Goal: Task Accomplishment & Management: Manage account settings

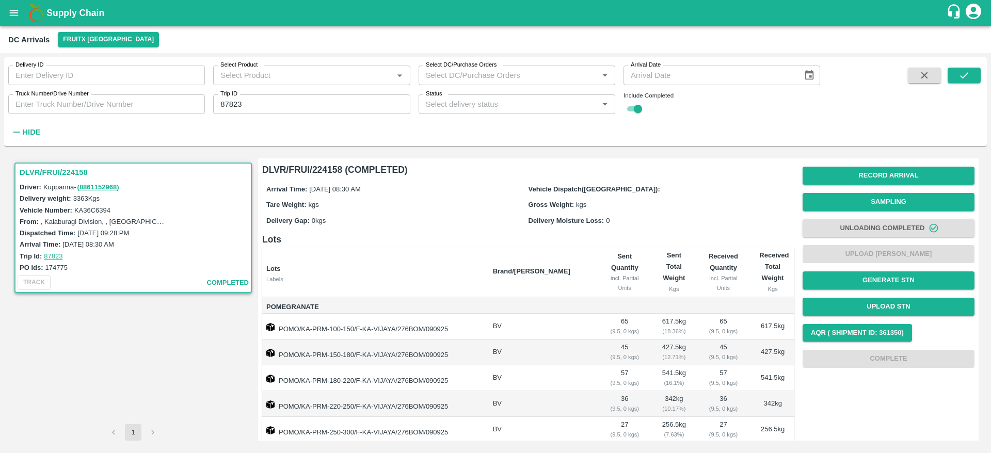
scroll to position [231, 0]
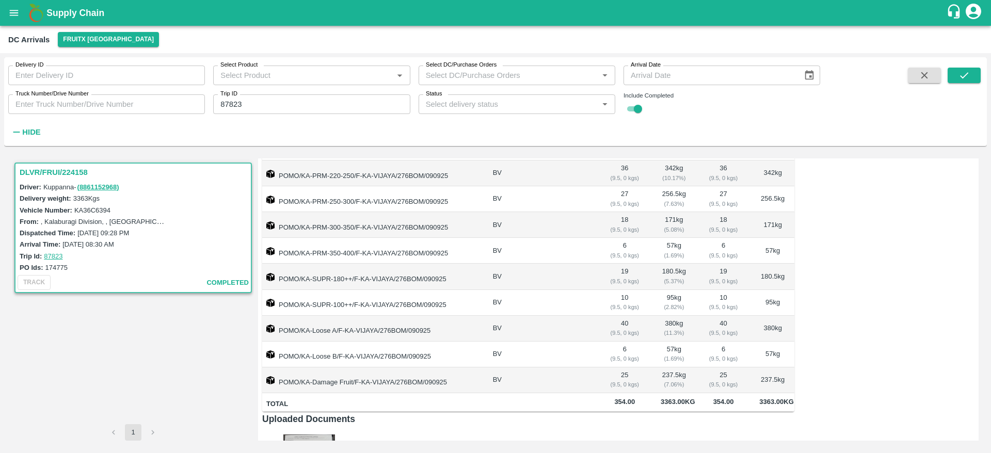
click at [934, 81] on button "button" at bounding box center [924, 75] width 33 height 15
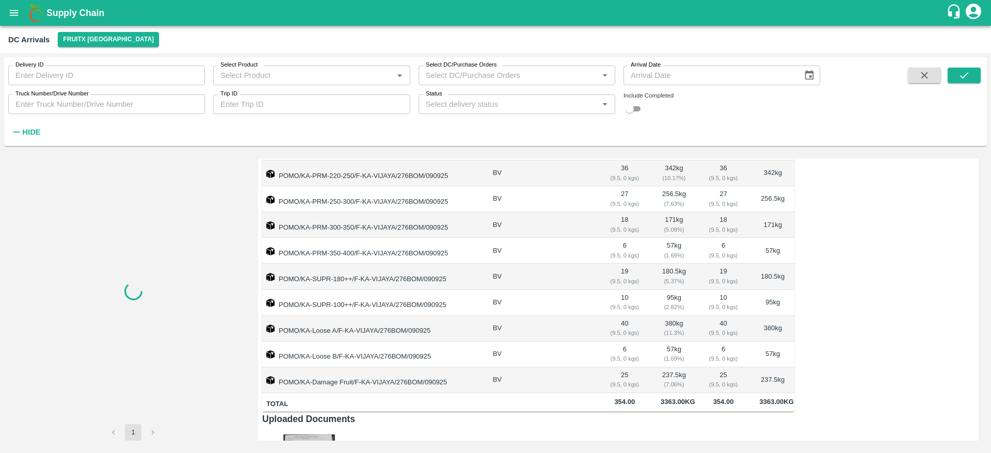
checkbox input "false"
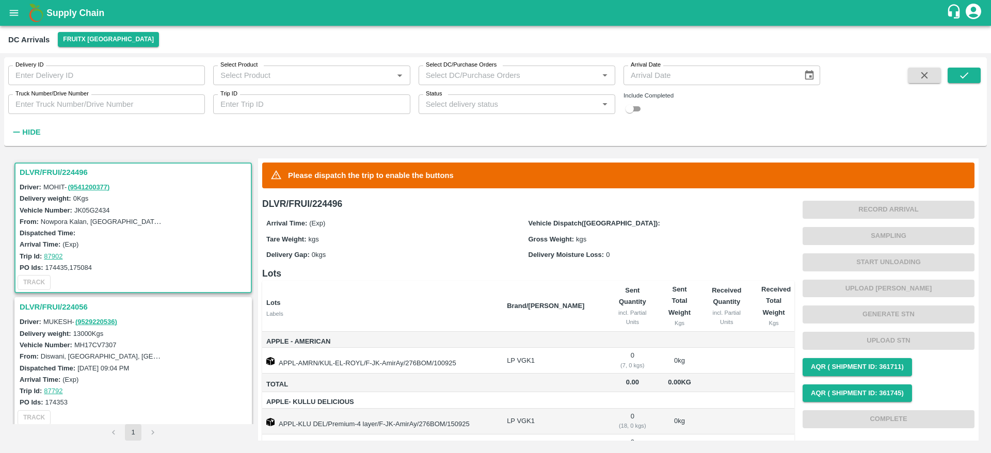
scroll to position [68, 0]
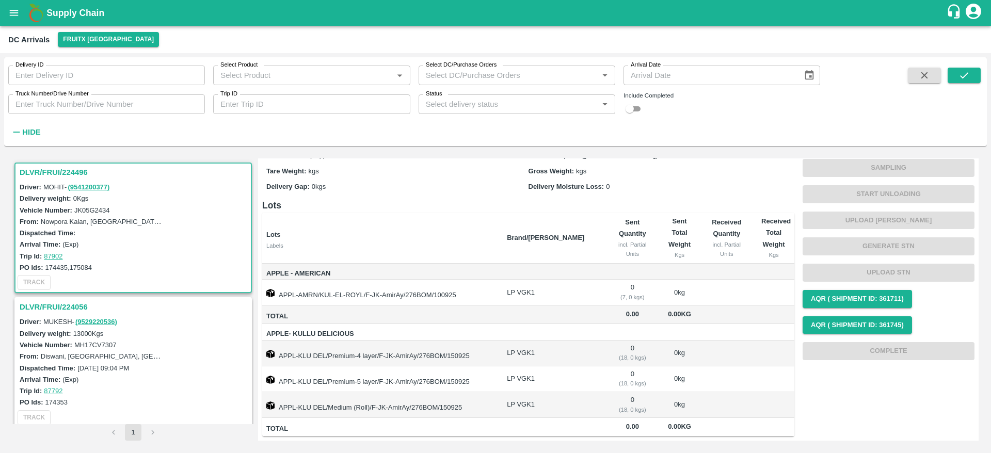
click at [70, 306] on h3 "DLVR/FRUI/224056" at bounding box center [135, 306] width 230 height 13
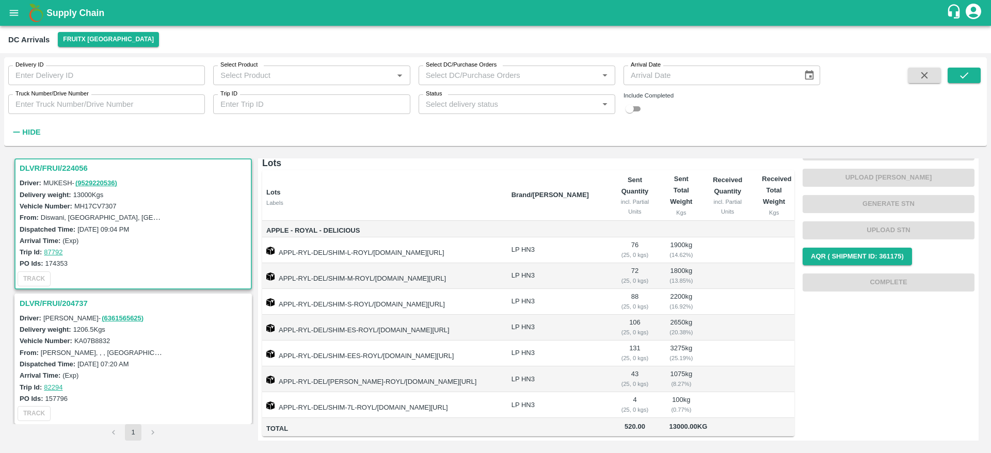
scroll to position [81, 0]
click at [72, 303] on h3 "DLVR/FRUI/204737" at bounding box center [135, 303] width 230 height 13
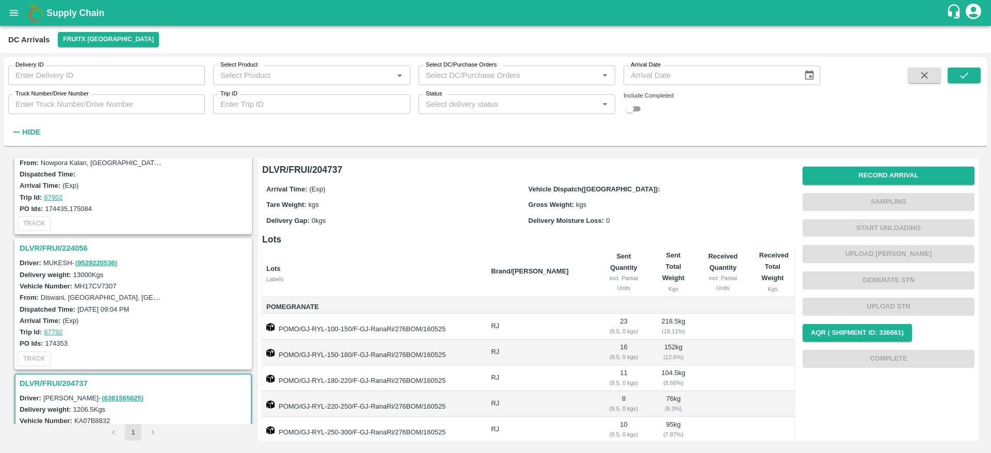
scroll to position [88, 0]
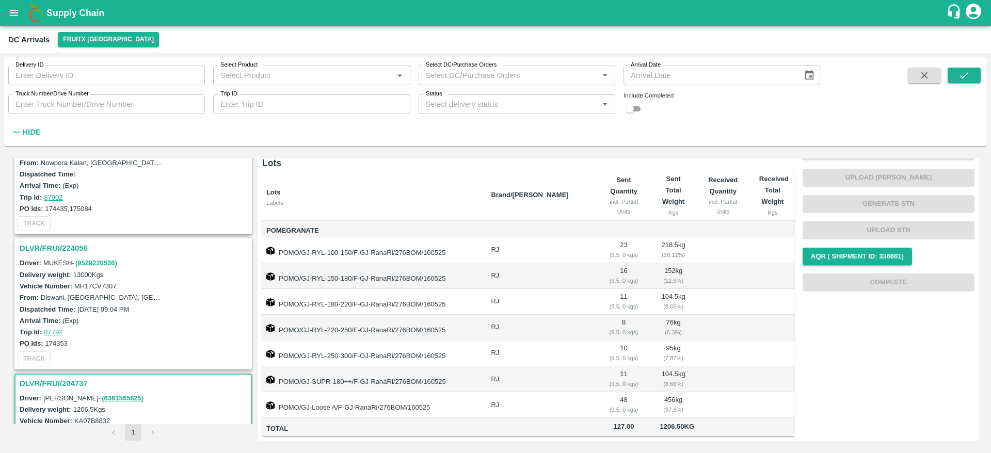
click at [63, 245] on h3 "DLVR/FRUI/224056" at bounding box center [135, 248] width 230 height 13
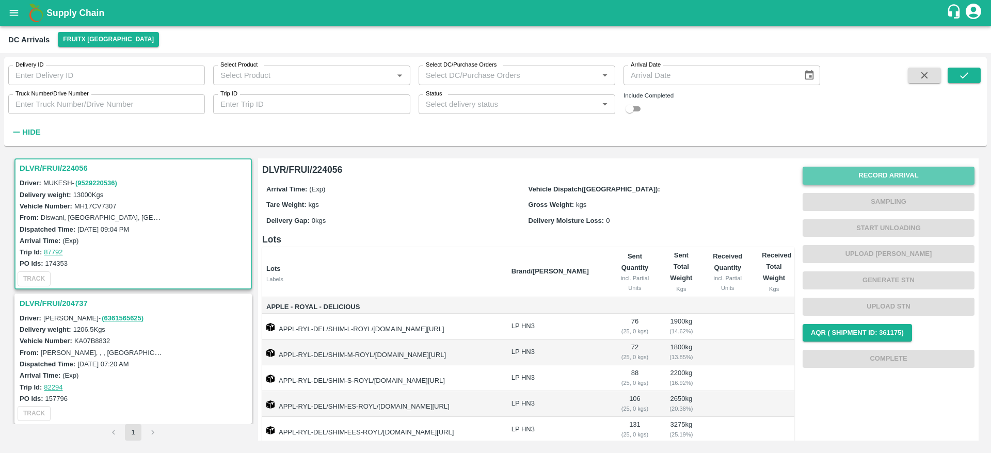
click at [886, 174] on button "Record Arrival" at bounding box center [888, 176] width 172 height 18
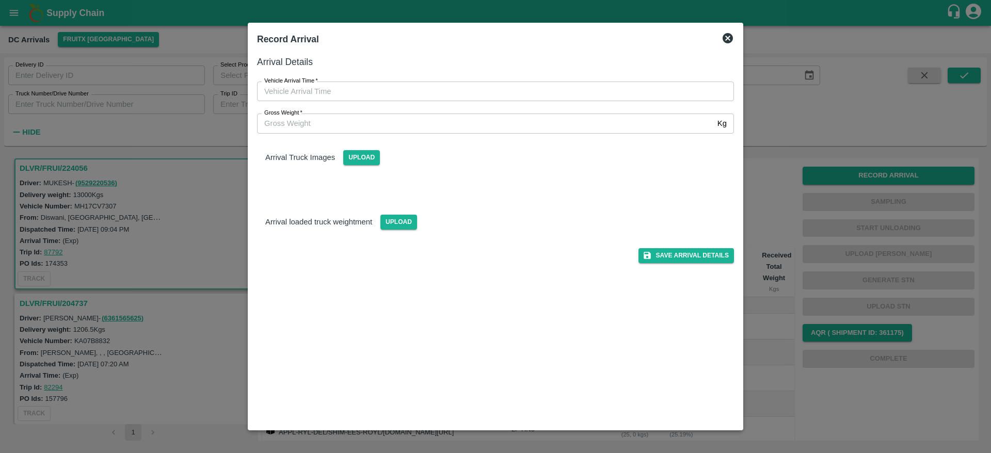
type input "DD/MM/YYYY hh:mm aa"
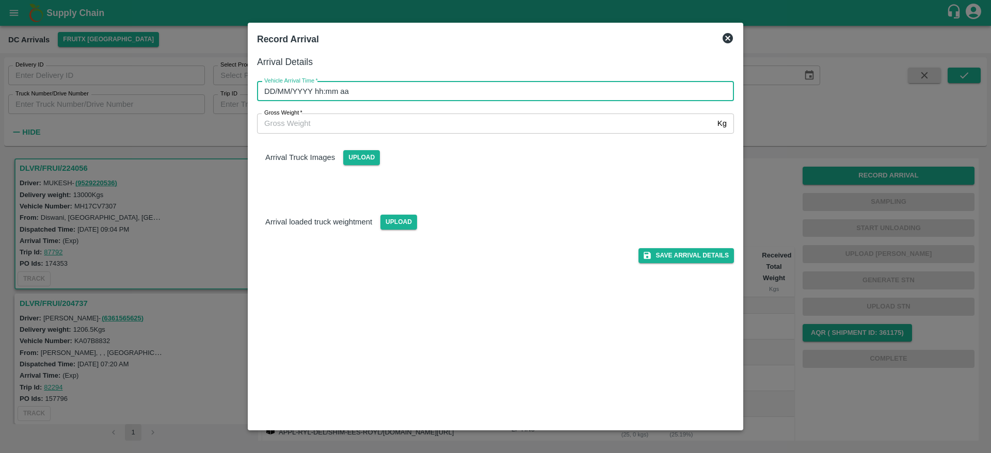
click at [374, 86] on input "DD/MM/YYYY hh:mm aa" at bounding box center [492, 92] width 470 height 20
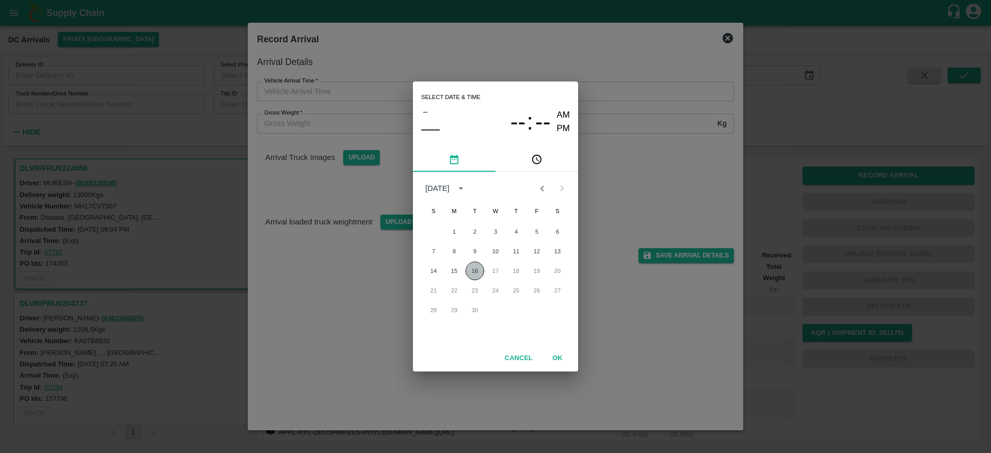
click at [475, 271] on button "16" at bounding box center [474, 271] width 19 height 19
type input "16/09/2025 12:00 AM"
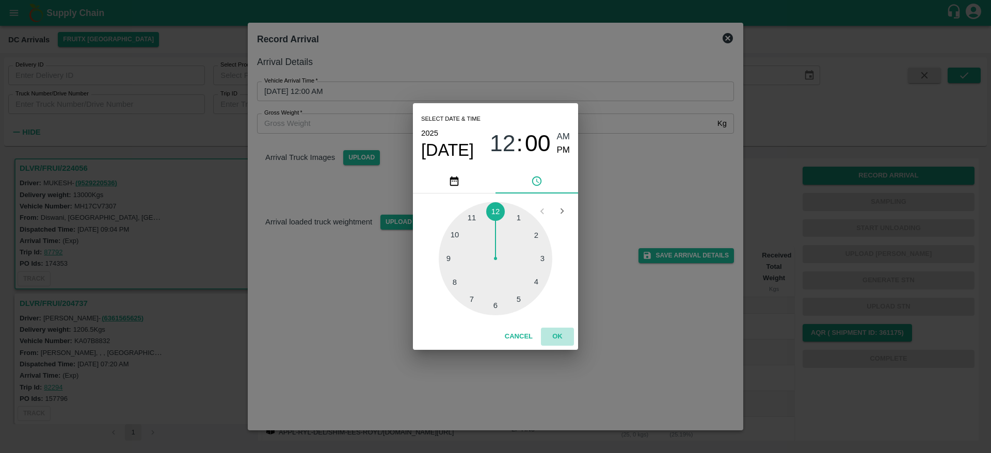
click at [562, 335] on button "OK" at bounding box center [557, 337] width 33 height 18
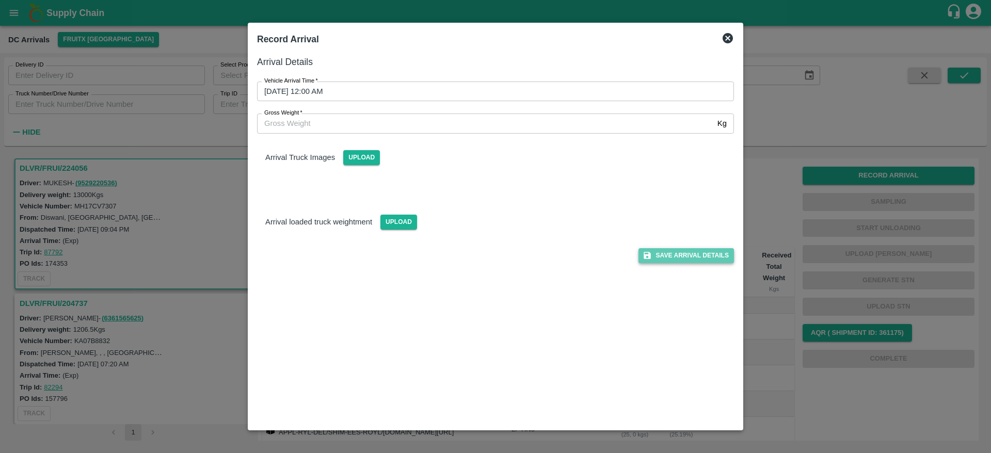
click at [707, 256] on button "Save Arrival Details" at bounding box center [685, 255] width 95 height 15
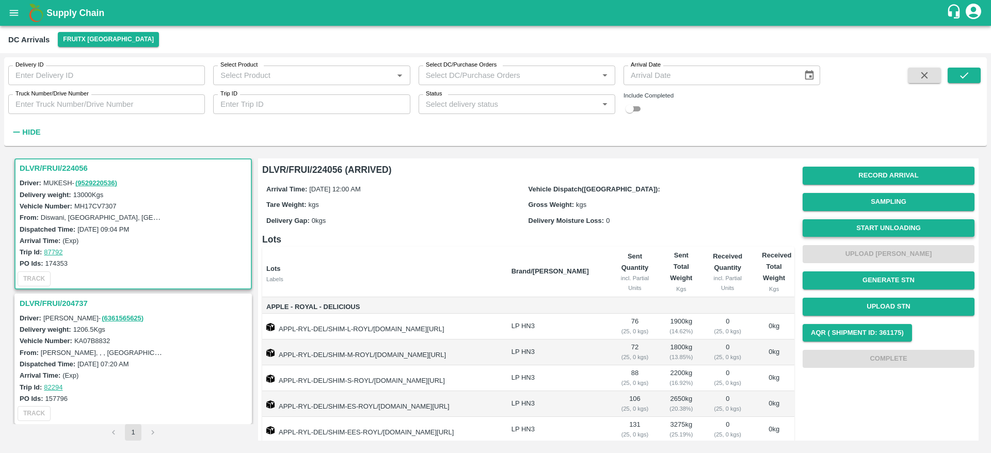
click at [870, 222] on button "Start Unloading" at bounding box center [888, 228] width 172 height 18
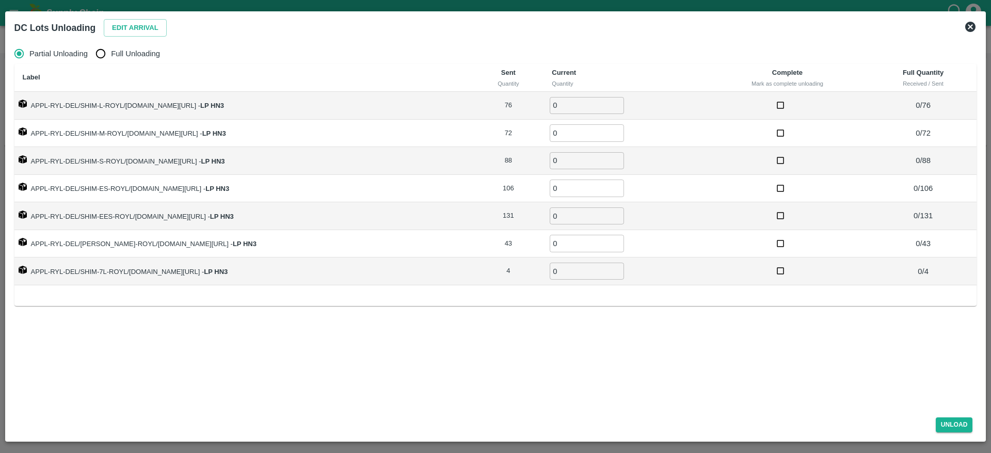
click at [135, 56] on span "Full Unloading" at bounding box center [135, 53] width 49 height 11
click at [111, 56] on input "Full Unloading" at bounding box center [100, 53] width 21 height 21
radio input "true"
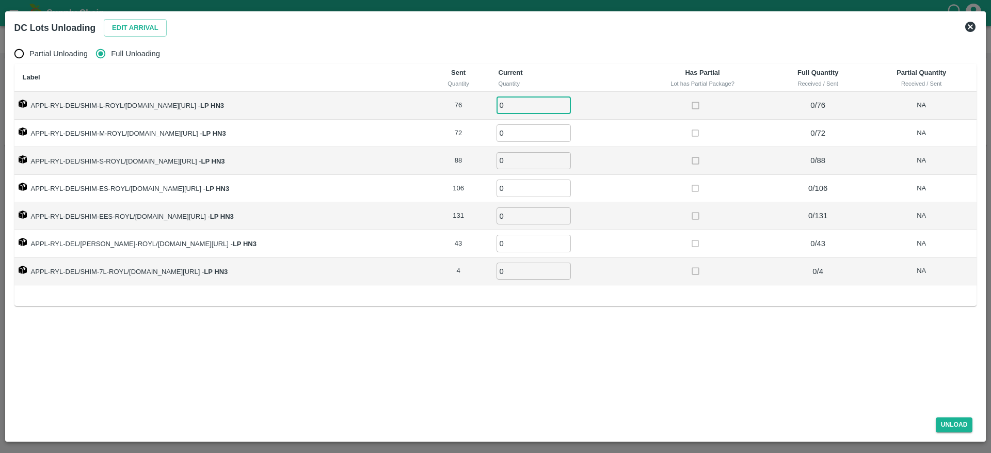
click at [529, 104] on input "0" at bounding box center [533, 105] width 74 height 17
type input "076"
type input "72"
type input "88"
type input "106"
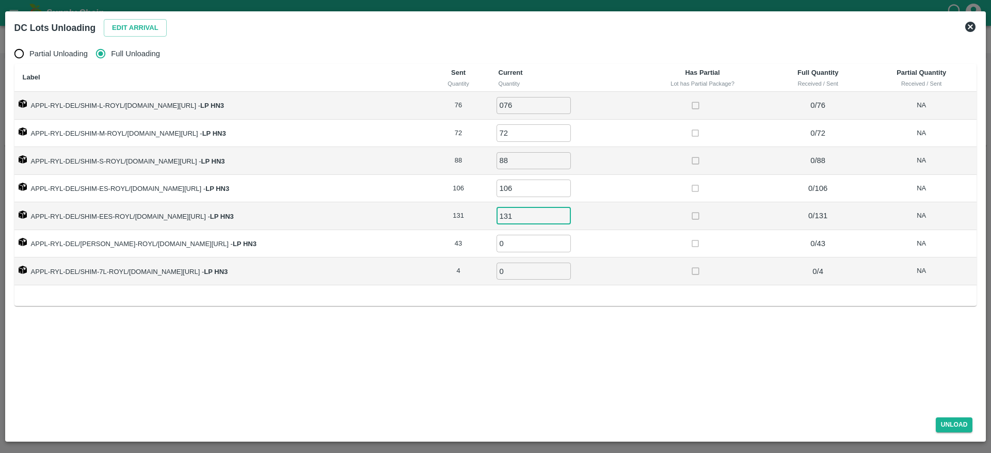
type input "131"
type input "43"
type input "4"
click at [508, 104] on input "076" at bounding box center [533, 105] width 74 height 17
type input "76"
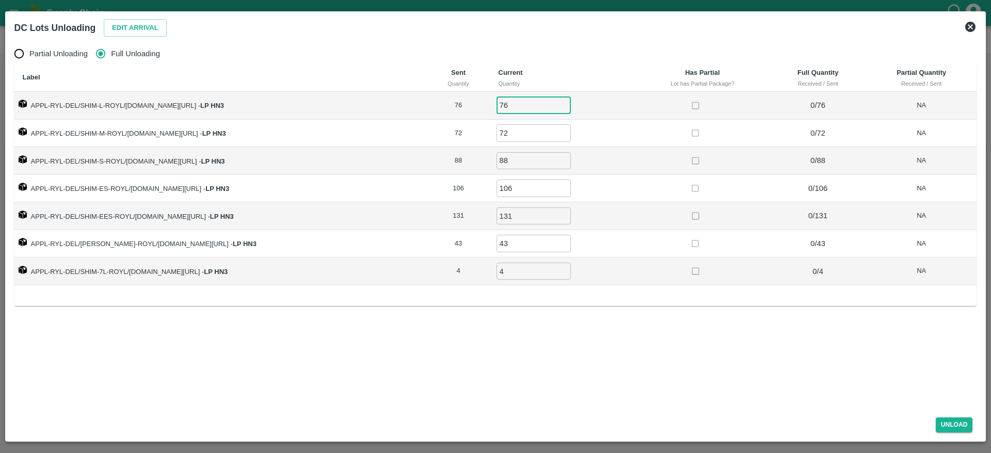
click at [641, 375] on div "Partial Unloading Full Unloading Label Sent Quantity Current Quantity Has Parti…" at bounding box center [495, 224] width 971 height 370
click at [954, 420] on button "Unload" at bounding box center [954, 424] width 37 height 15
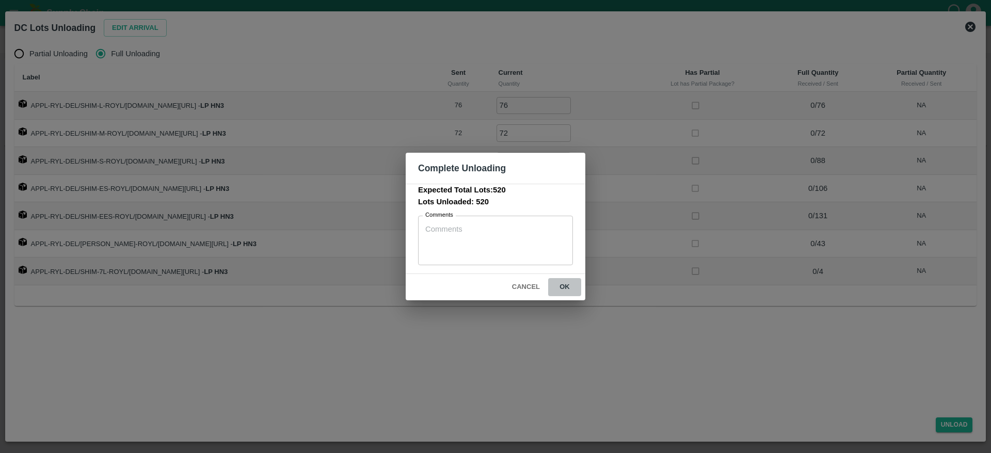
click at [571, 288] on button "ok" at bounding box center [564, 287] width 33 height 18
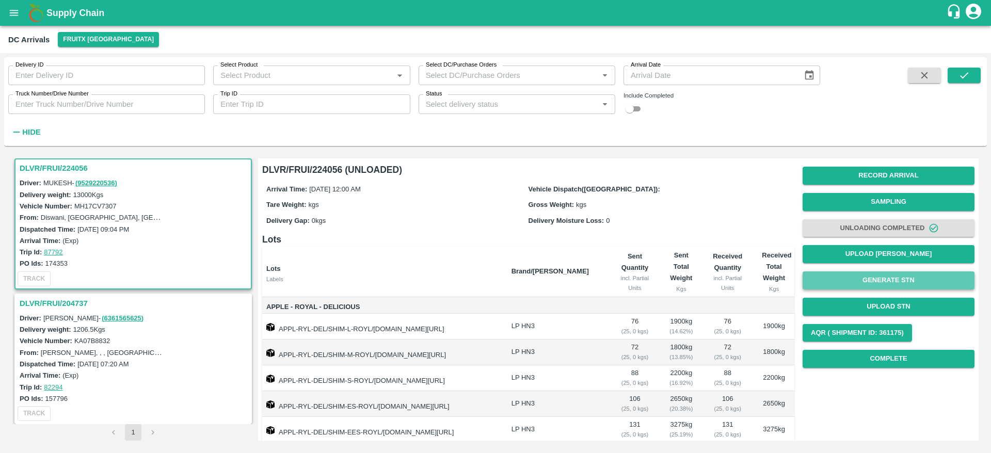
click at [888, 279] on button "Generate STN" at bounding box center [888, 280] width 172 height 18
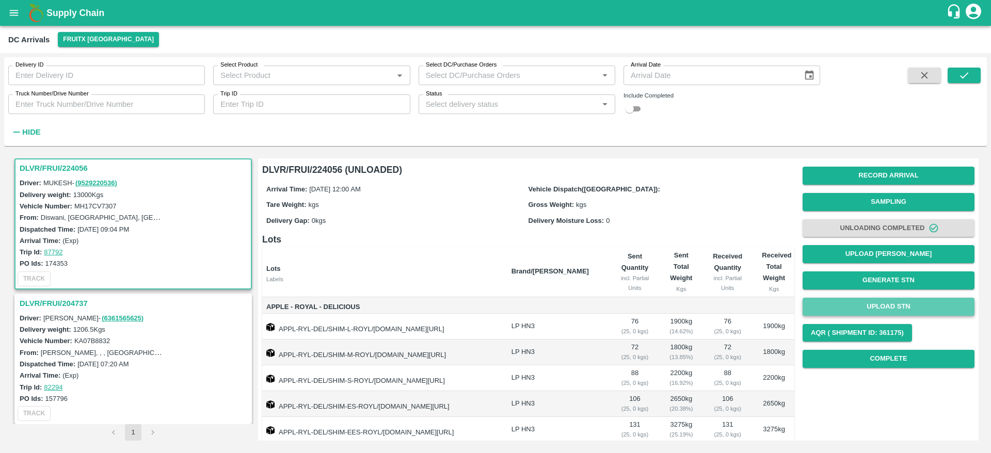
click at [884, 304] on button "Upload STN" at bounding box center [888, 307] width 172 height 18
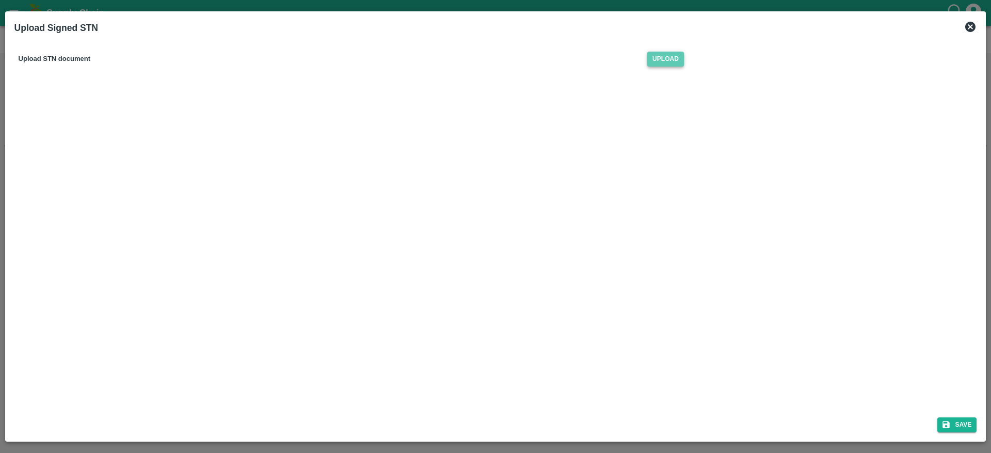
click at [666, 62] on span "Upload" at bounding box center [665, 59] width 37 height 15
click at [0, 0] on input "Upload" at bounding box center [0, 0] width 0 height 0
click at [958, 420] on button "Save" at bounding box center [956, 424] width 39 height 15
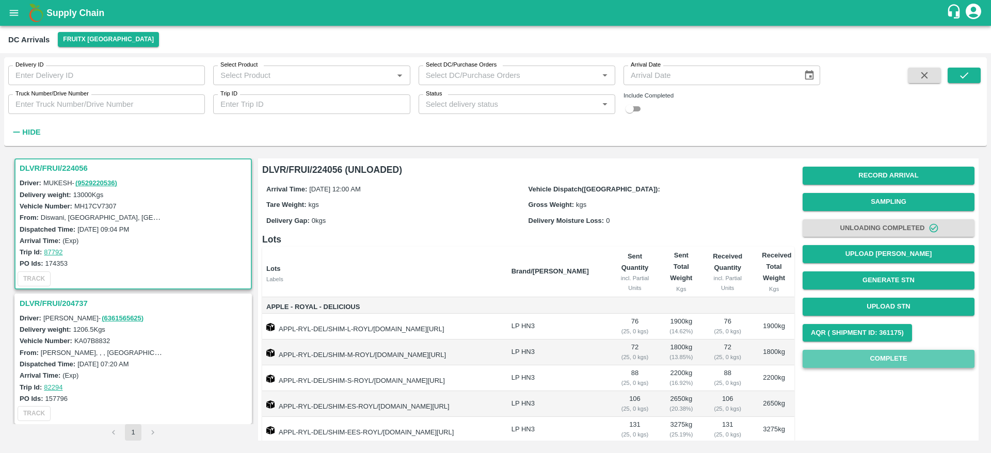
click at [906, 353] on button "Complete" at bounding box center [888, 359] width 172 height 18
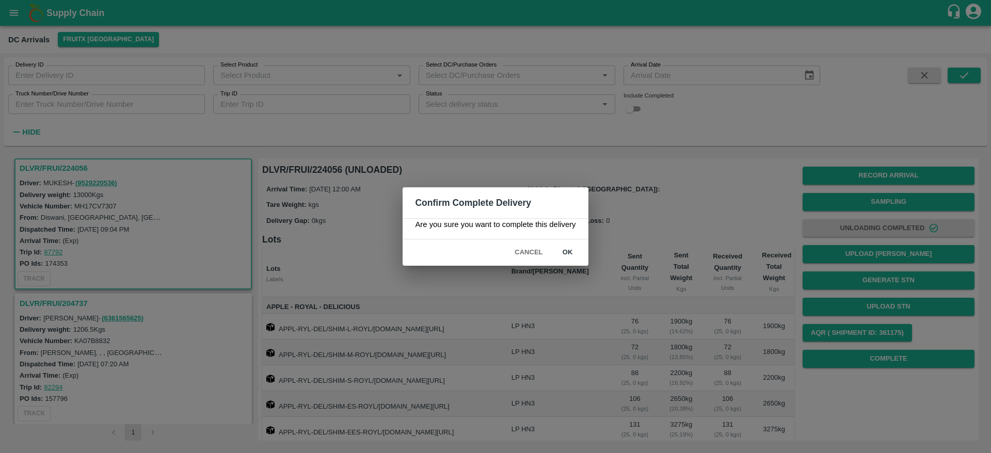
click at [578, 253] on button "ok" at bounding box center [567, 253] width 33 height 18
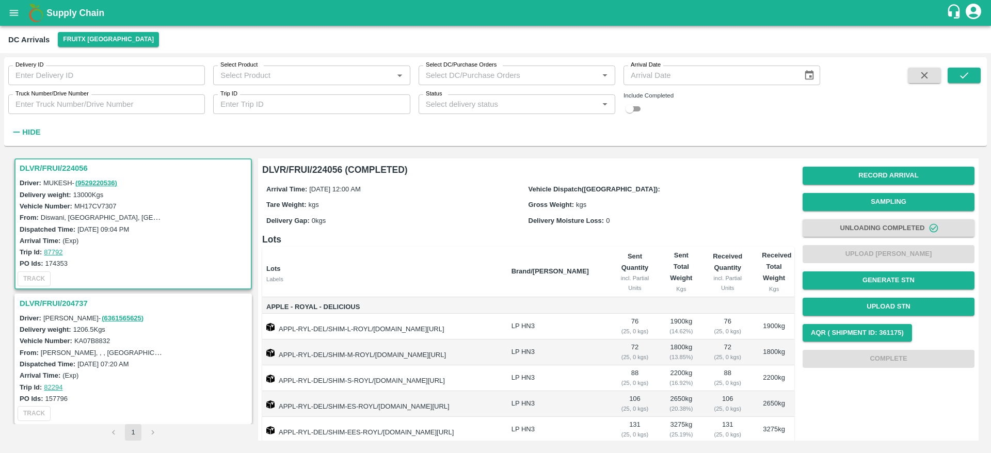
scroll to position [180, 0]
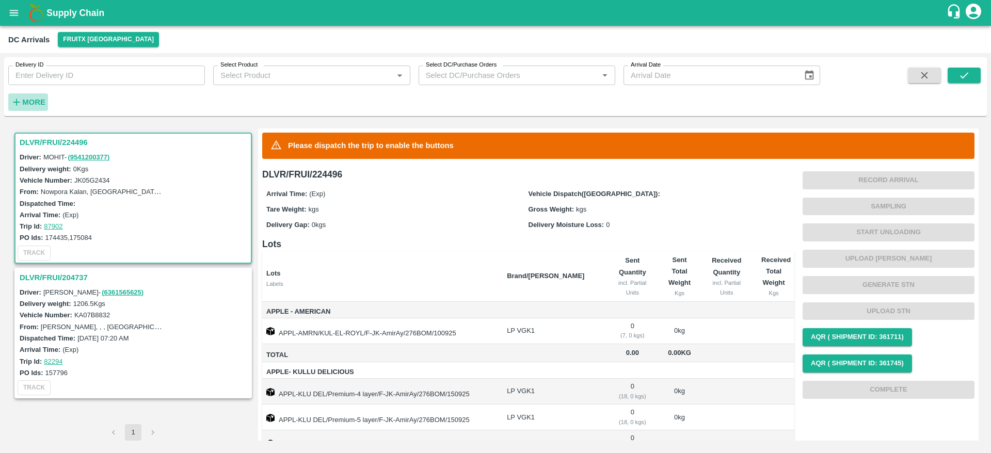
click at [35, 99] on strong "More" at bounding box center [33, 102] width 23 height 8
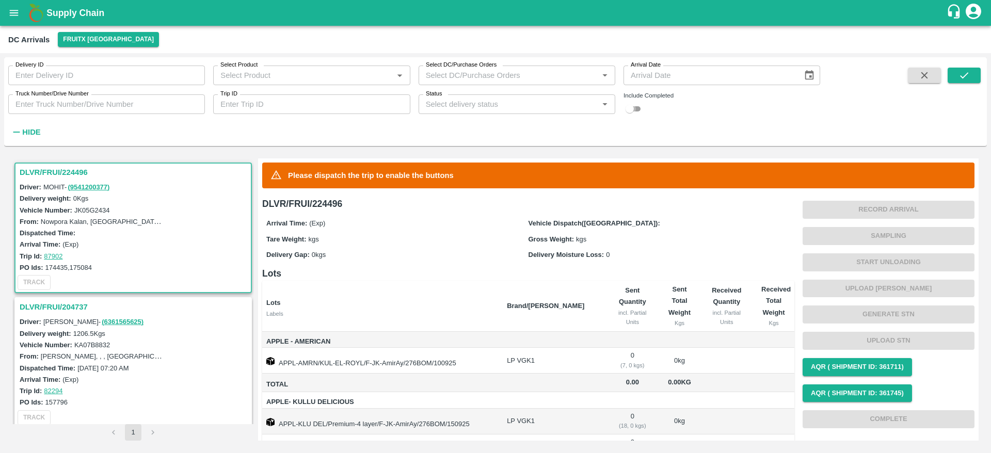
click at [632, 106] on input "checkbox" at bounding box center [629, 109] width 37 height 12
checkbox input "true"
click at [964, 80] on icon "submit" at bounding box center [963, 75] width 11 height 11
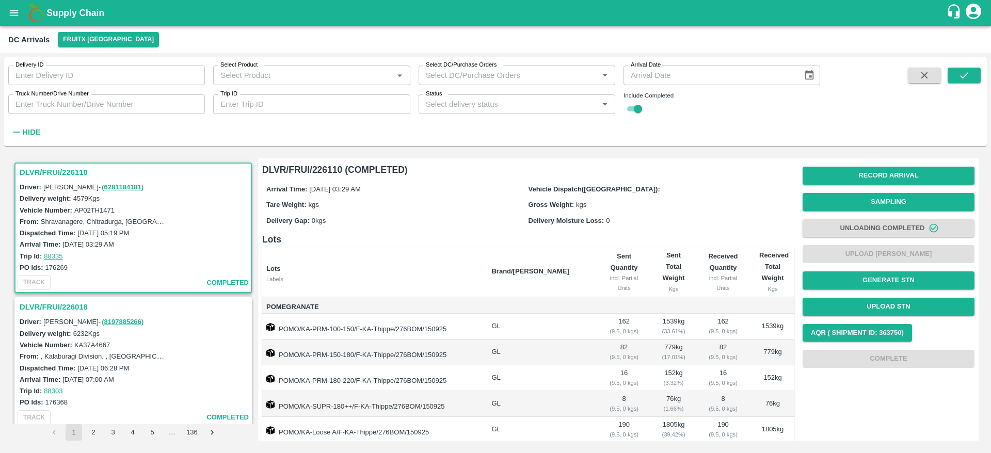
click at [71, 306] on h3 "DLVR/FRUI/226018" at bounding box center [135, 306] width 230 height 13
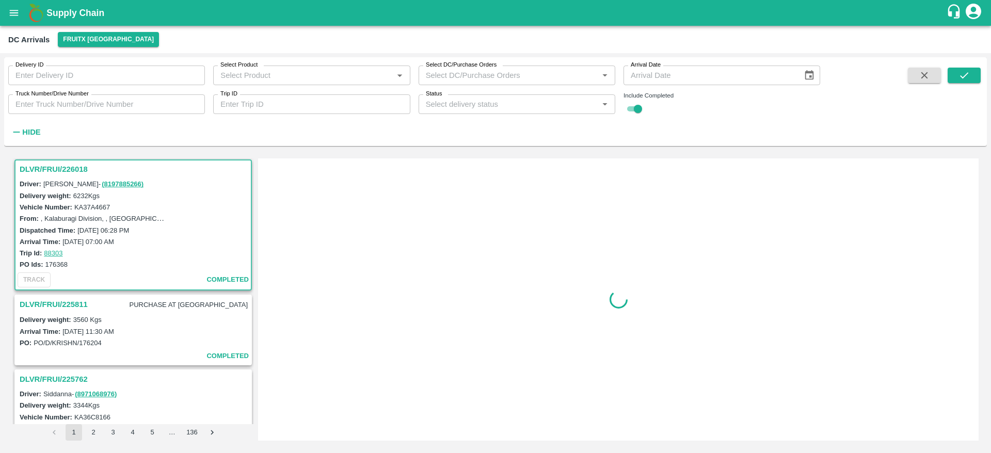
scroll to position [139, 0]
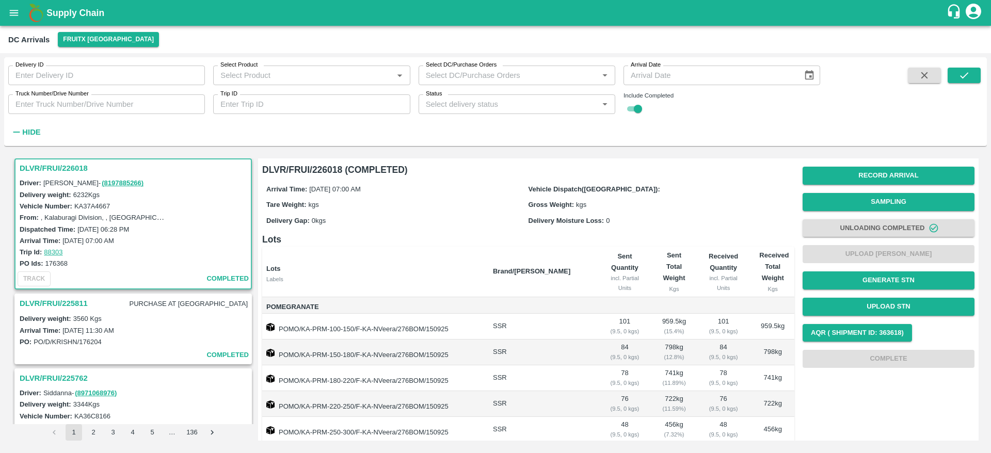
click at [80, 298] on h3 "DLVR/FRUI/225811" at bounding box center [54, 303] width 68 height 13
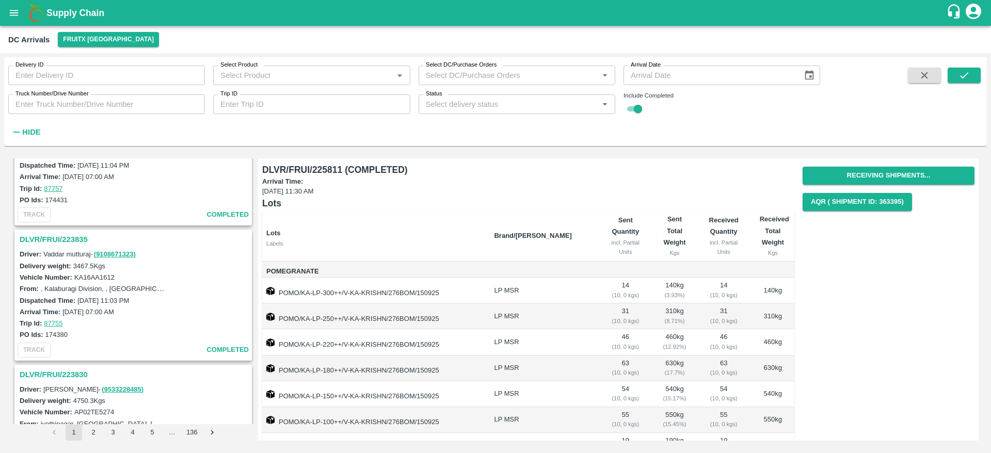
scroll to position [2258, 0]
click at [55, 237] on h3 "DLVR/FRUI/223835" at bounding box center [135, 236] width 230 height 13
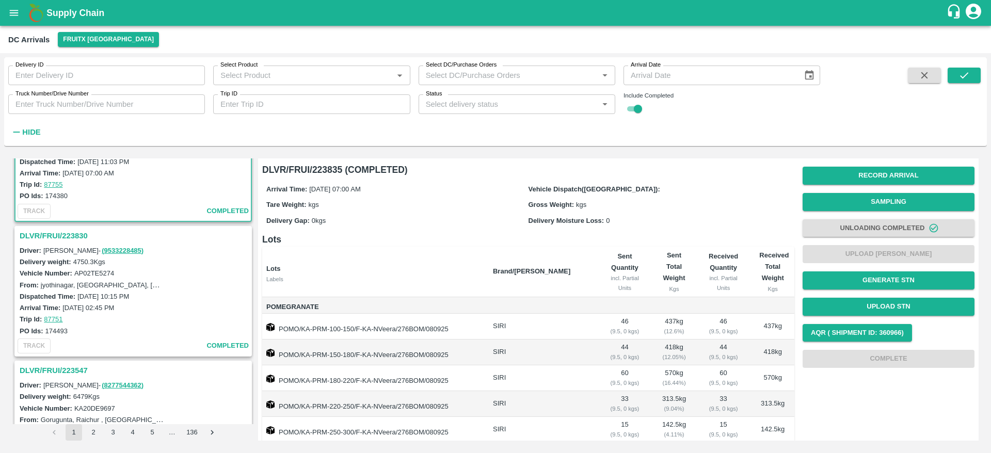
scroll to position [2395, 0]
click at [53, 233] on h3 "DLVR/FRUI/223830" at bounding box center [135, 235] width 230 height 13
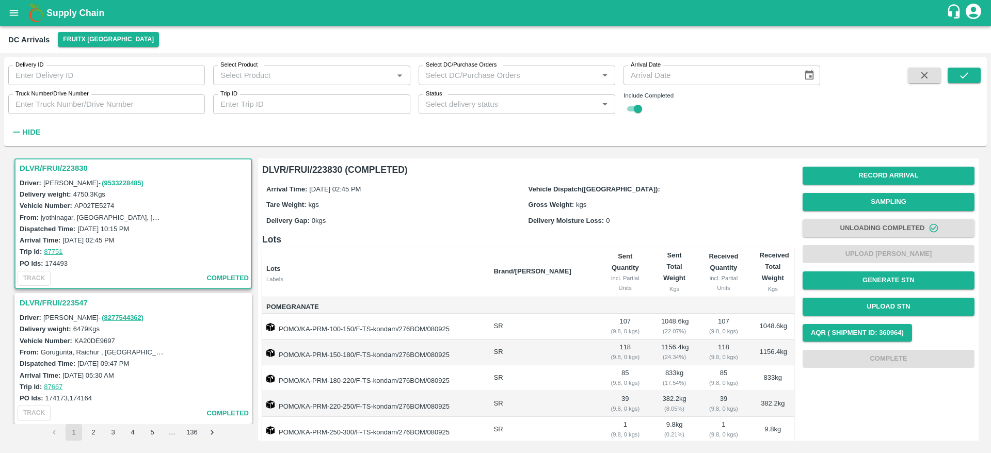
scroll to position [2496, 0]
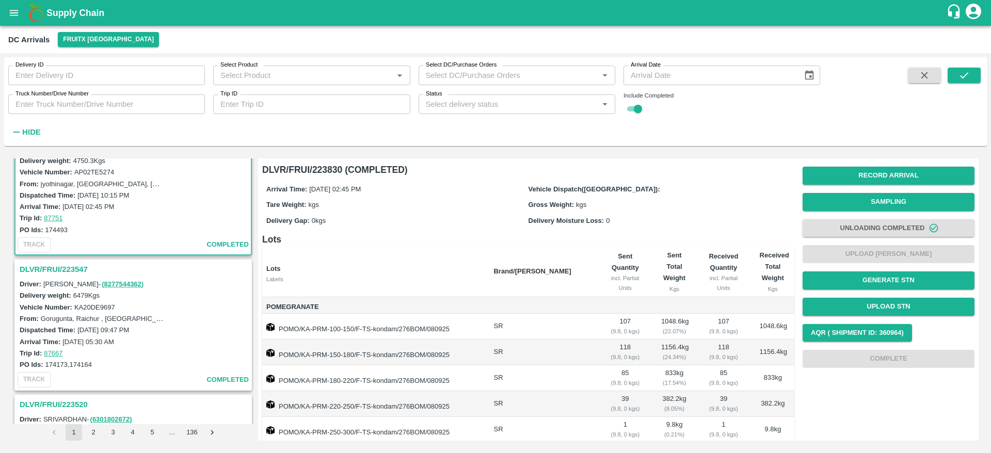
click at [76, 272] on h3 "DLVR/FRUI/223547" at bounding box center [135, 269] width 230 height 13
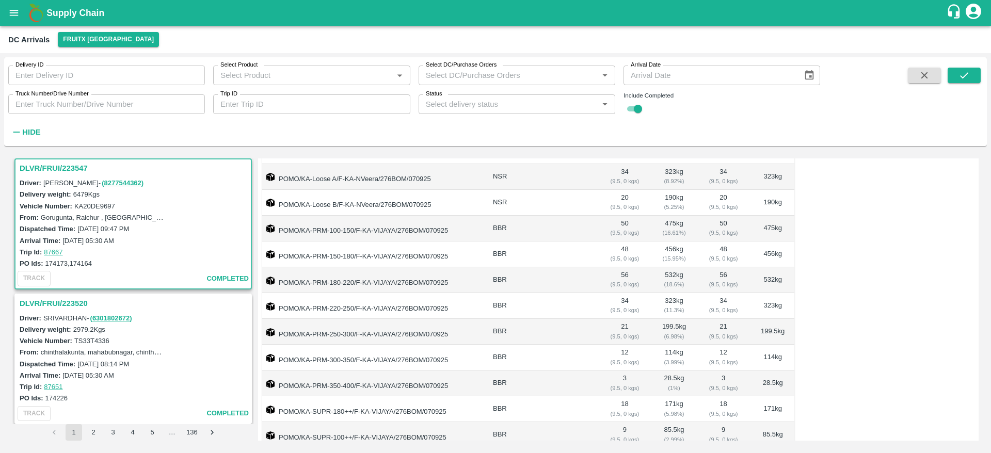
scroll to position [384, 0]
click at [49, 299] on h3 "DLVR/FRUI/223520" at bounding box center [135, 303] width 230 height 13
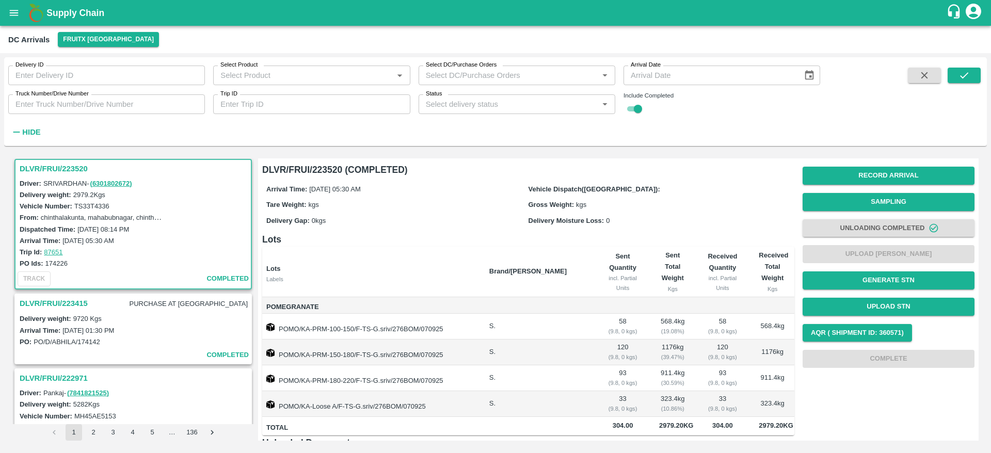
scroll to position [99, 0]
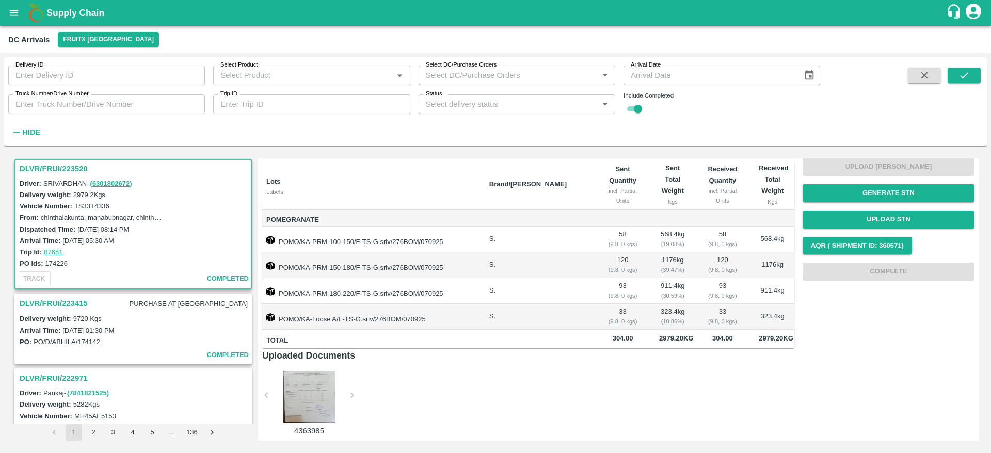
click at [47, 297] on h3 "DLVR/FRUI/223415" at bounding box center [54, 303] width 68 height 13
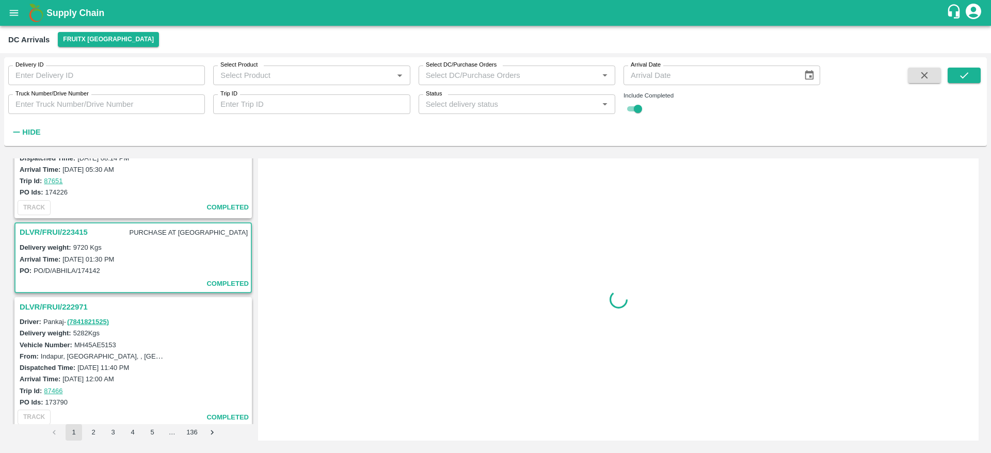
scroll to position [2810, 0]
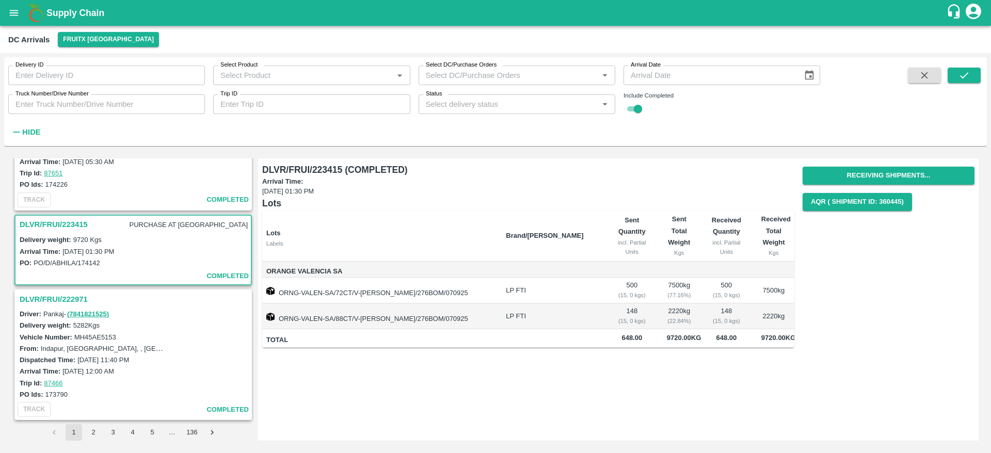
click at [61, 298] on h3 "DLVR/FRUI/222971" at bounding box center [135, 299] width 230 height 13
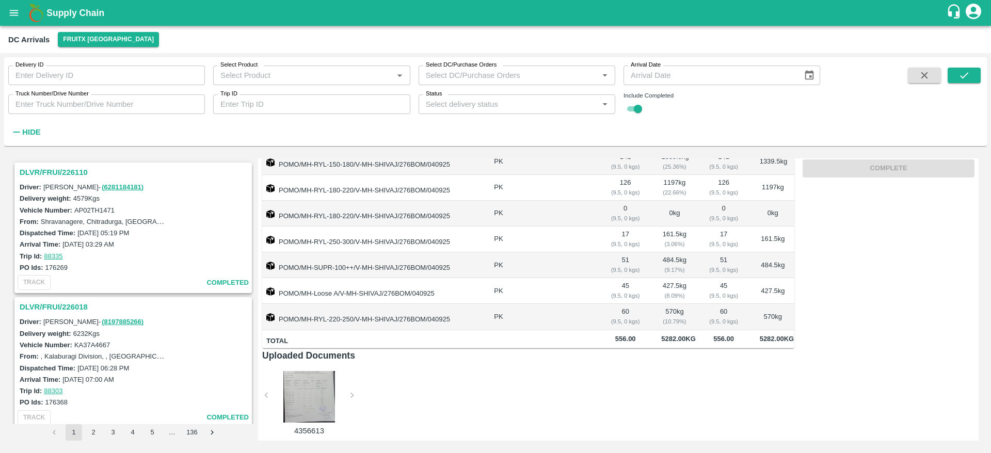
click at [70, 171] on h3 "DLVR/FRUI/226110" at bounding box center [135, 172] width 230 height 13
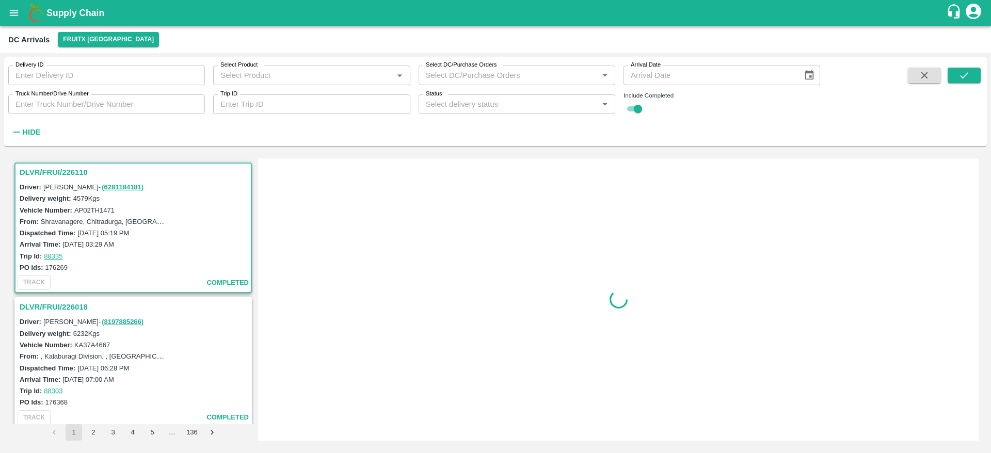
scroll to position [4, 0]
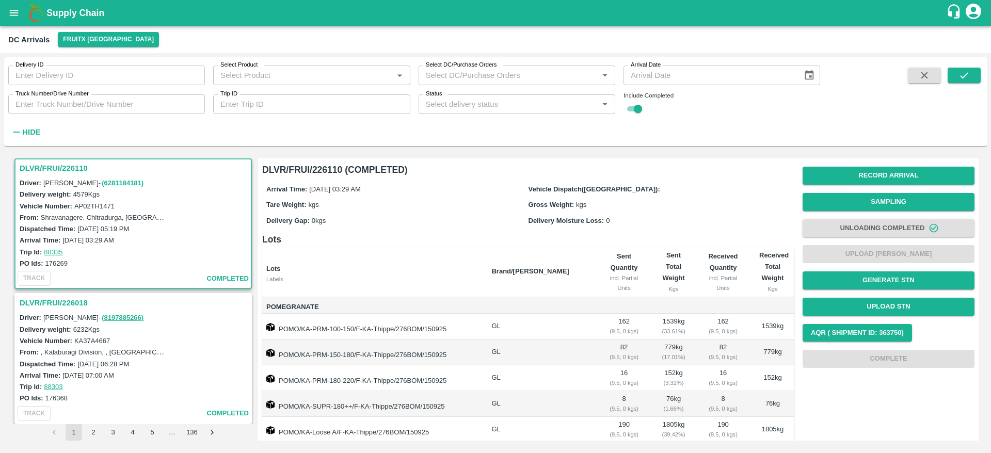
click at [48, 308] on h3 "DLVR/FRUI/226018" at bounding box center [135, 302] width 230 height 13
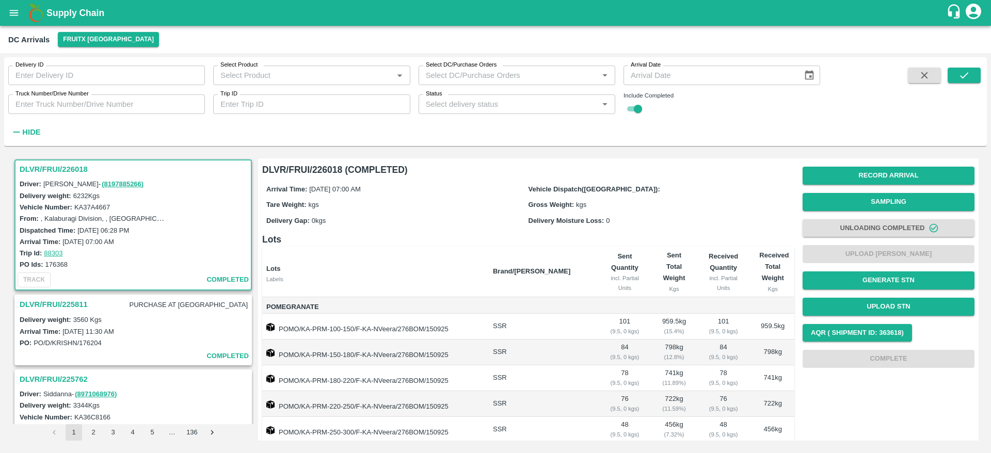
scroll to position [139, 0]
click at [70, 294] on div "DLVR/FRUI/225811 PURCHASE AT DC Delivery weight: 3560 Kgs Arrival Time: 15 Sep …" at bounding box center [132, 329] width 237 height 71
click at [71, 297] on h3 "DLVR/FRUI/225811" at bounding box center [54, 303] width 68 height 13
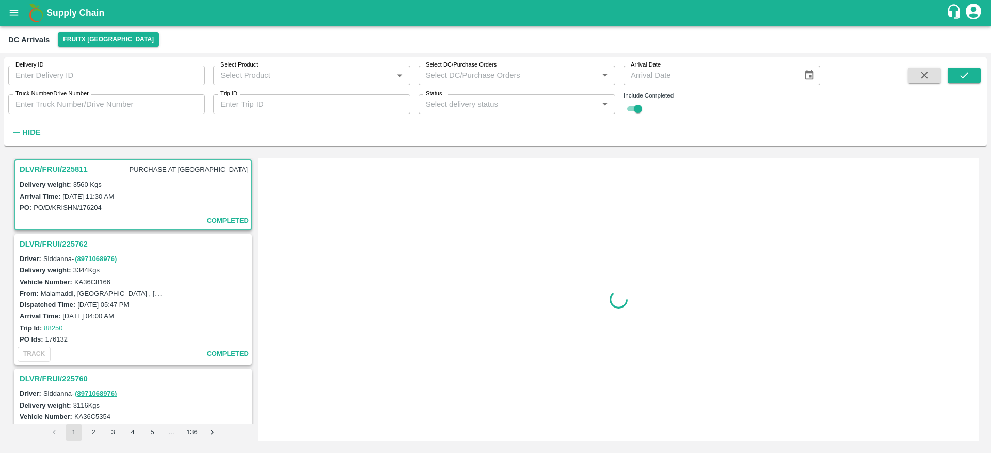
scroll to position [274, 0]
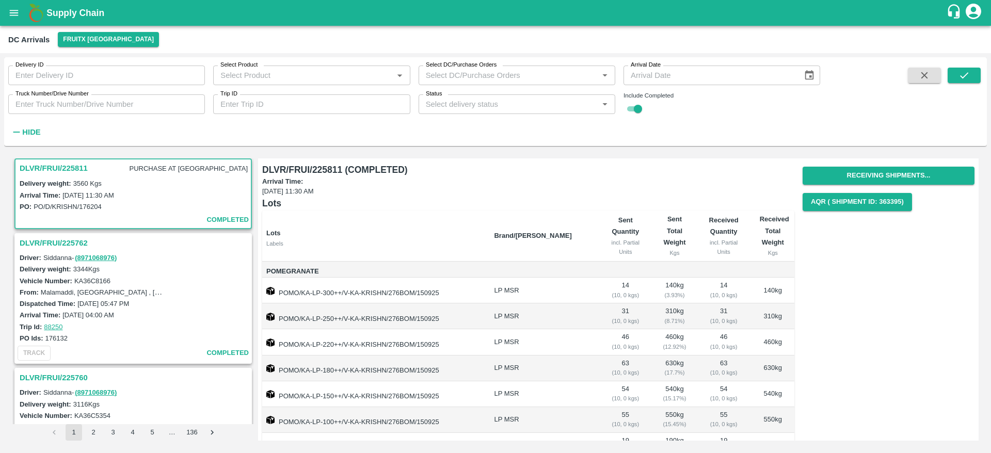
click at [66, 239] on h3 "DLVR/FRUI/225762" at bounding box center [135, 242] width 230 height 13
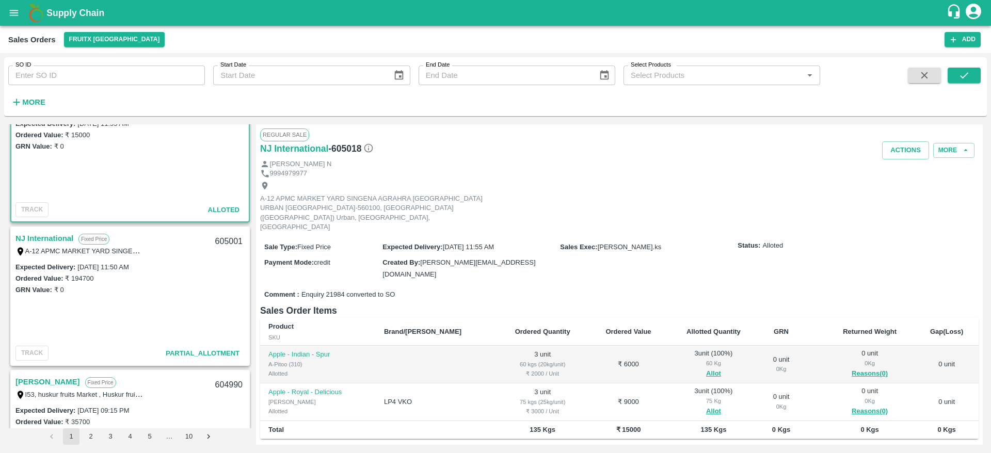
scroll to position [40, 0]
click at [45, 243] on link "NJ International" at bounding box center [44, 241] width 58 height 13
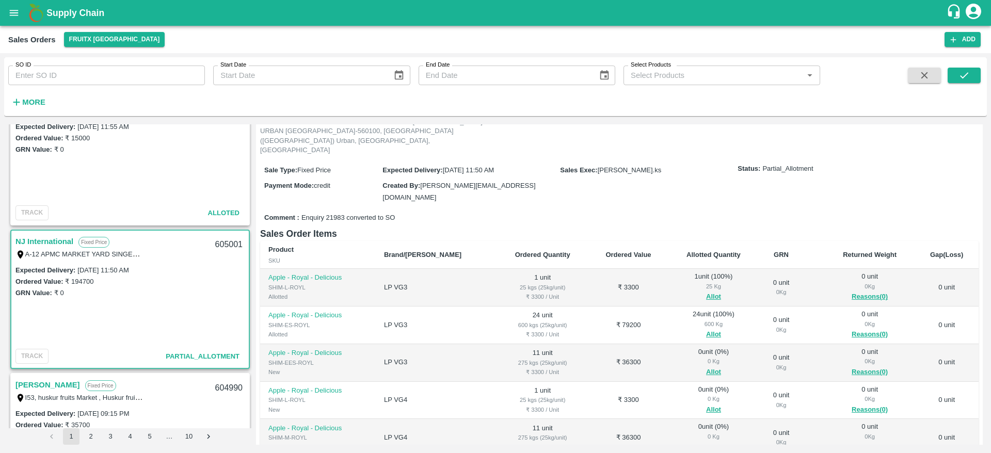
scroll to position [38, 0]
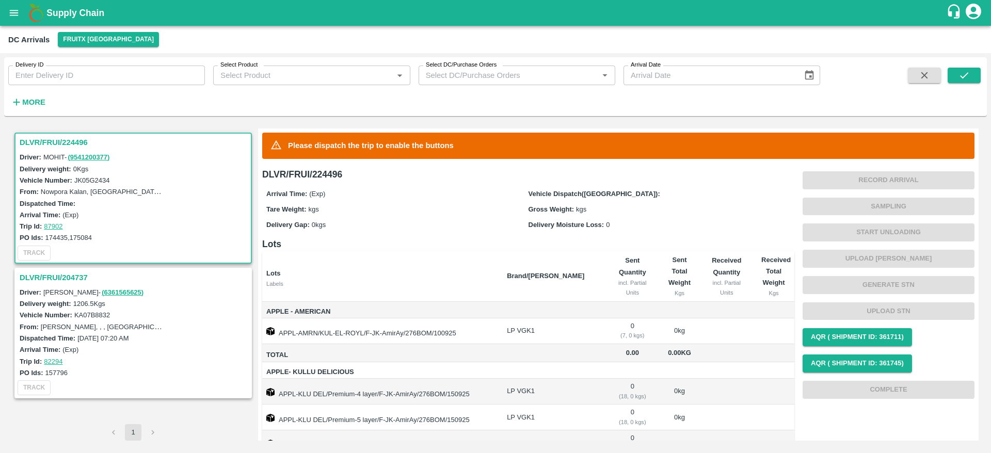
click at [68, 273] on h3 "DLVR/FRUI/204737" at bounding box center [135, 277] width 230 height 13
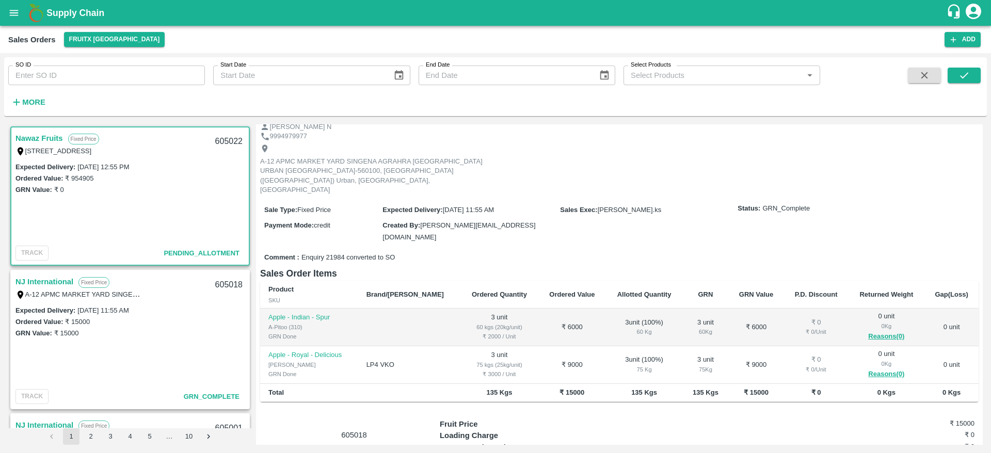
scroll to position [48, 0]
click at [45, 140] on link "Nawaz Fruits" at bounding box center [38, 138] width 47 height 13
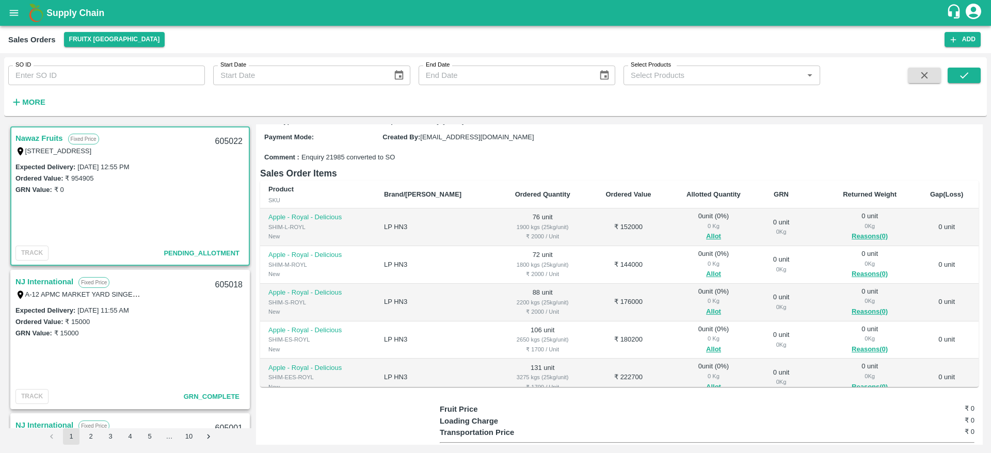
scroll to position [98, 0]
click at [706, 242] on button "Allot" at bounding box center [713, 236] width 15 height 12
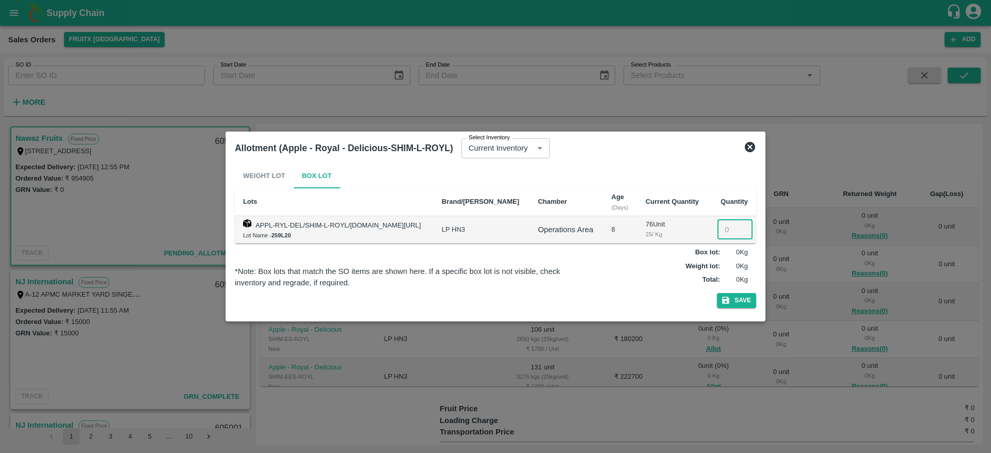
click at [723, 221] on input "number" at bounding box center [734, 230] width 35 height 20
type input "76"
click at [717, 293] on button "Save" at bounding box center [736, 300] width 39 height 15
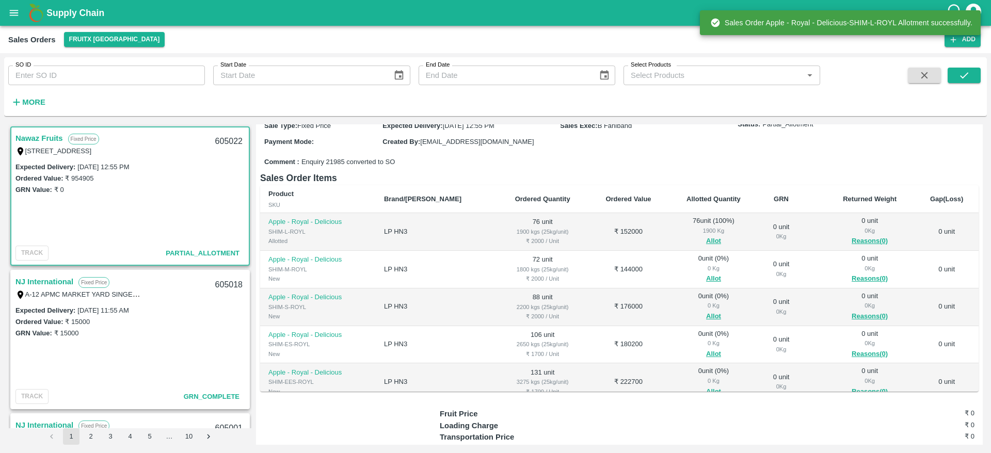
scroll to position [93, 0]
click at [706, 284] on button "Allot" at bounding box center [713, 278] width 15 height 12
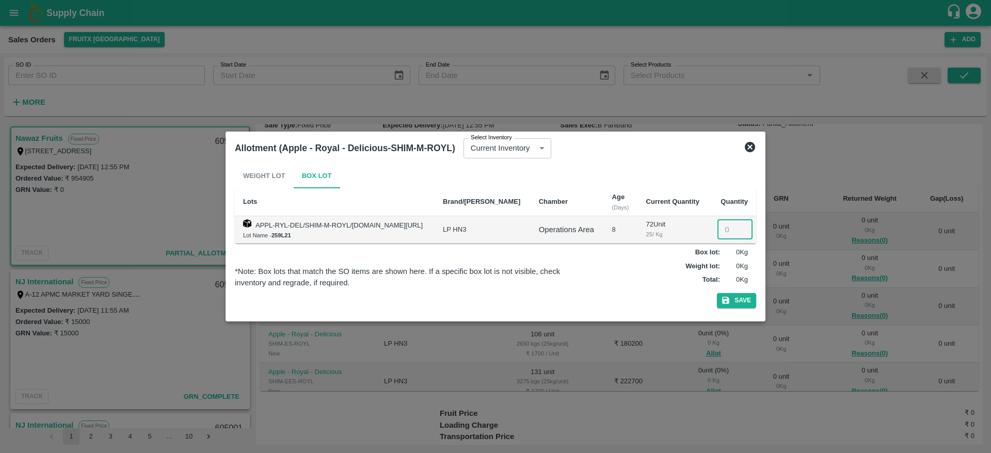
click at [724, 229] on input "number" at bounding box center [734, 230] width 35 height 20
type input "72"
click at [717, 293] on button "Save" at bounding box center [736, 300] width 39 height 15
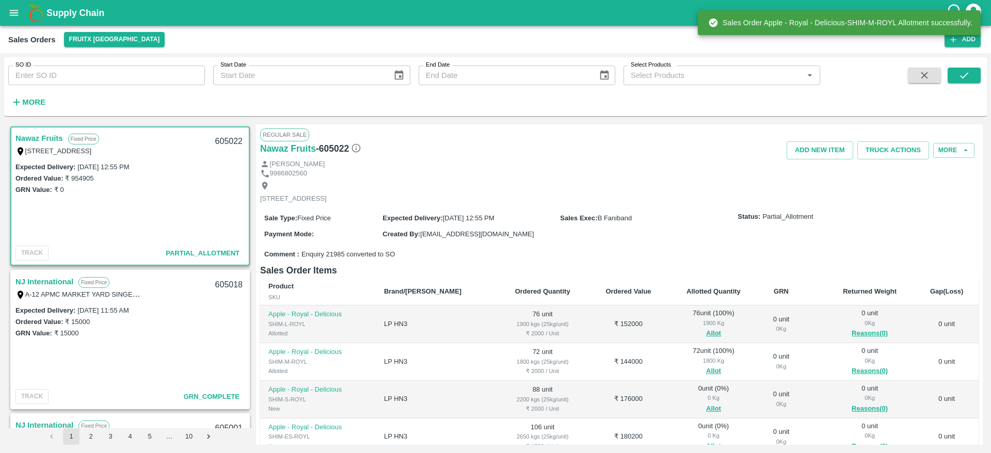
scroll to position [167, 0]
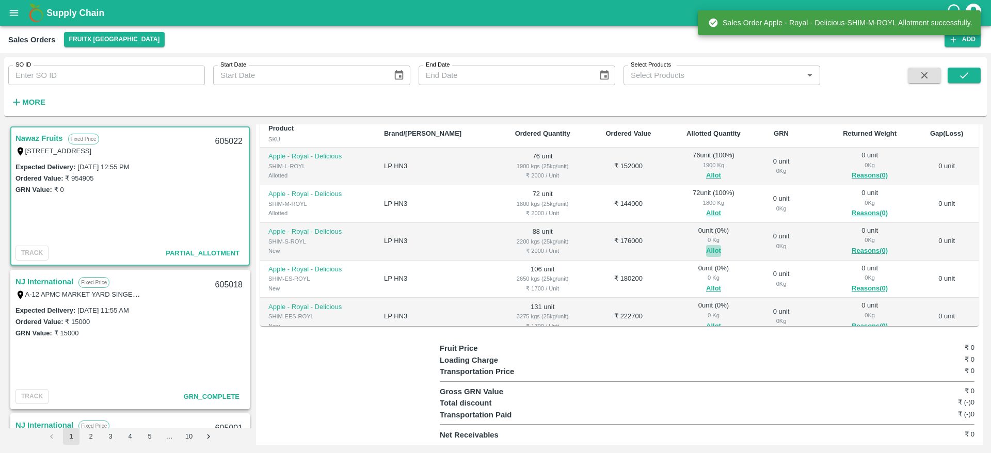
click at [706, 251] on button "Allot" at bounding box center [713, 251] width 15 height 12
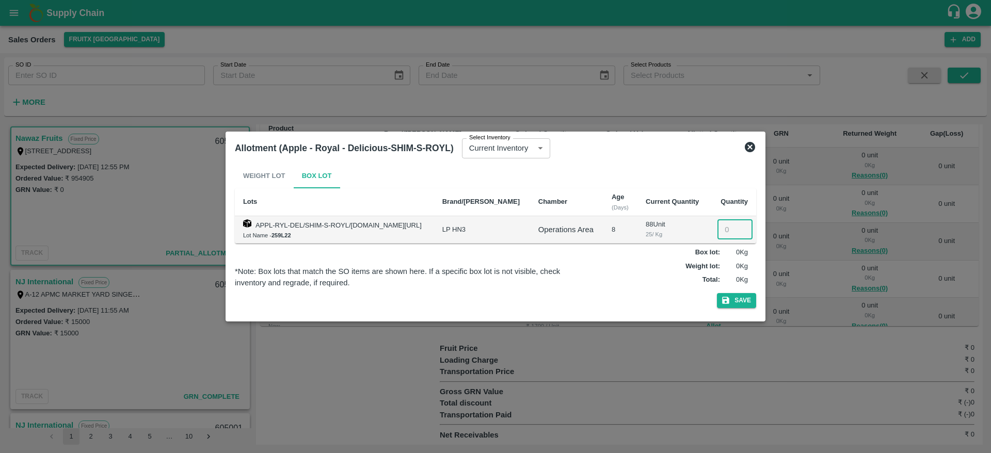
click at [727, 227] on input "number" at bounding box center [734, 230] width 35 height 20
type input "88"
click at [717, 293] on button "Save" at bounding box center [736, 300] width 39 height 15
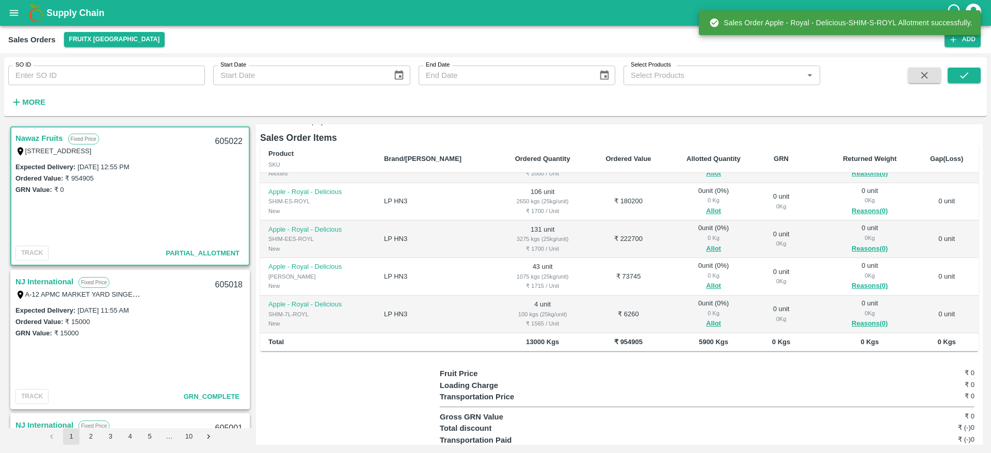
scroll to position [22, 0]
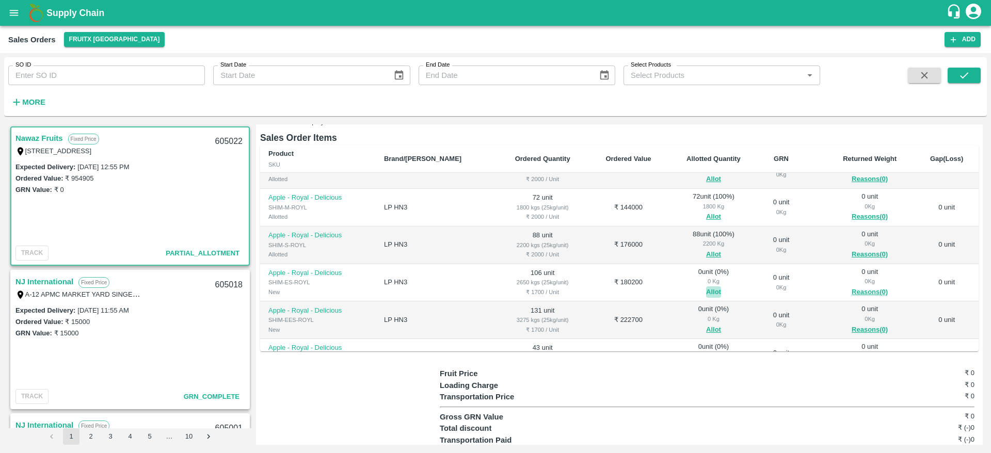
click at [706, 298] on button "Allot" at bounding box center [713, 292] width 15 height 12
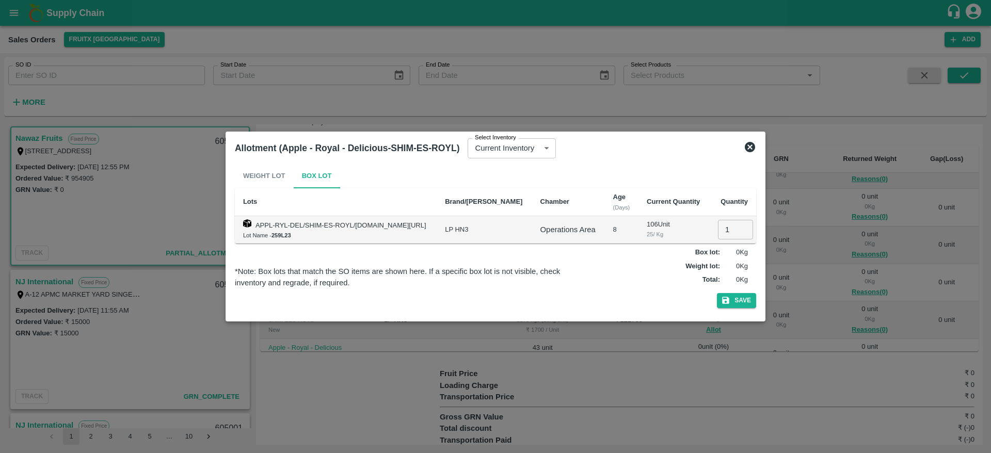
click at [724, 229] on input "1" at bounding box center [735, 230] width 35 height 20
type input "106"
click at [717, 293] on button "Save" at bounding box center [736, 300] width 39 height 15
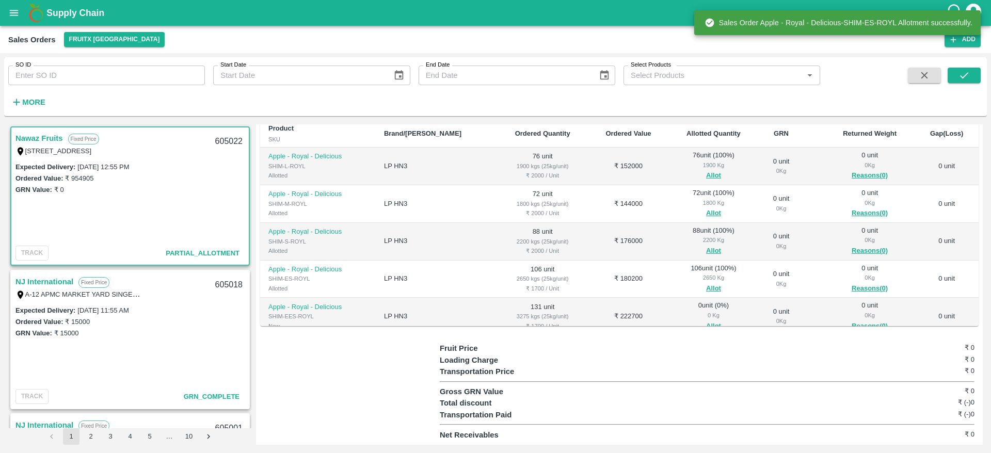
scroll to position [103, 0]
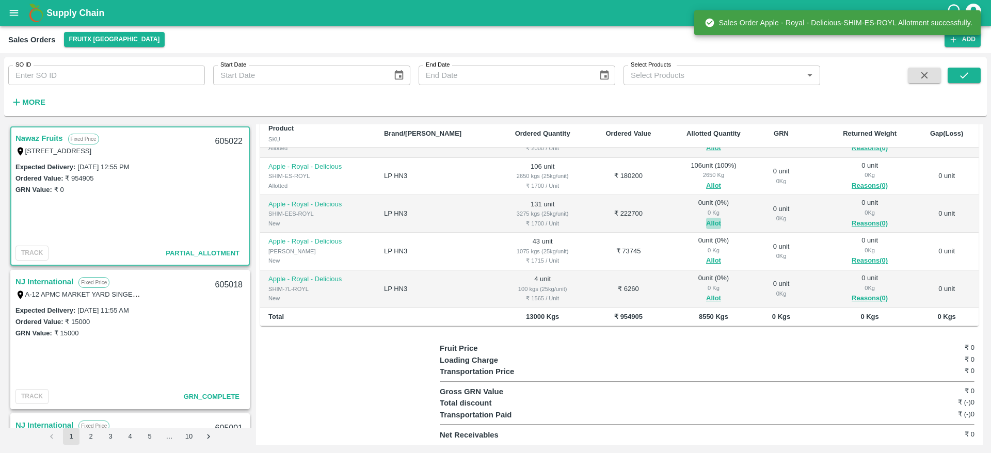
click at [706, 224] on button "Allot" at bounding box center [713, 224] width 15 height 12
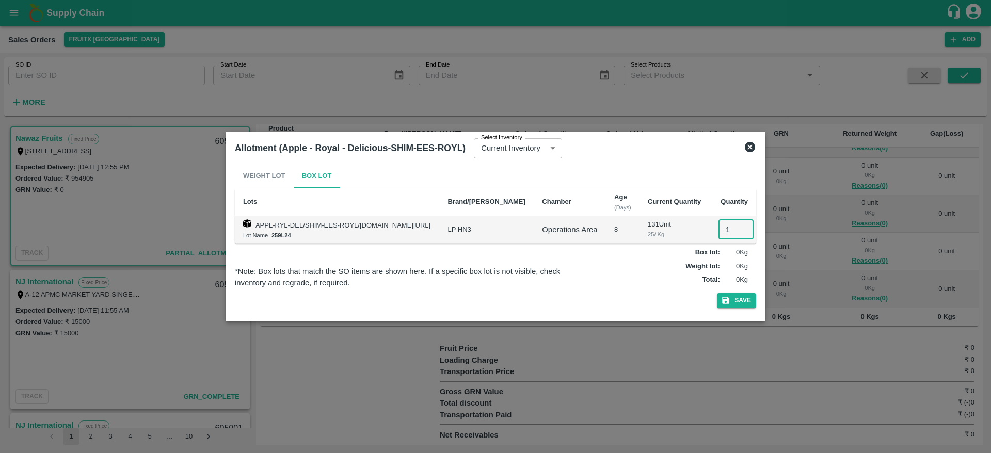
click at [736, 222] on input "1" at bounding box center [735, 230] width 35 height 20
type input "131"
click at [717, 293] on button "Save" at bounding box center [736, 300] width 39 height 15
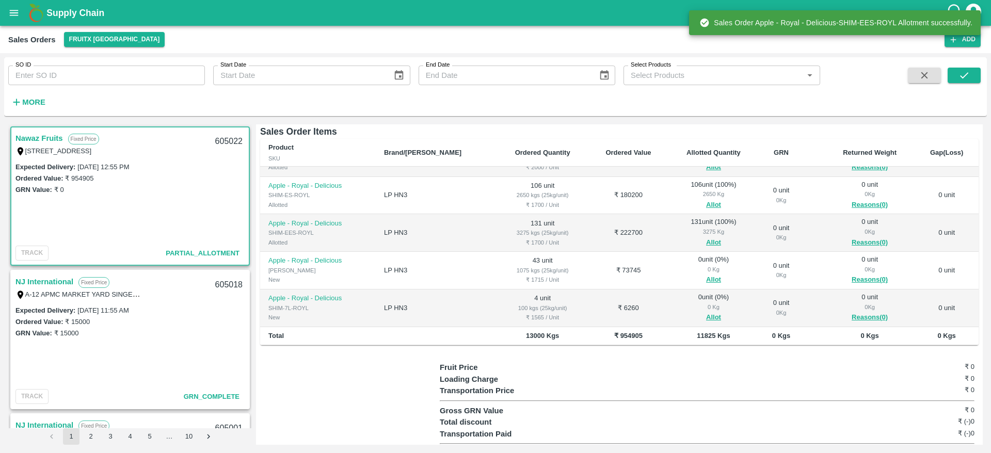
scroll to position [141, 0]
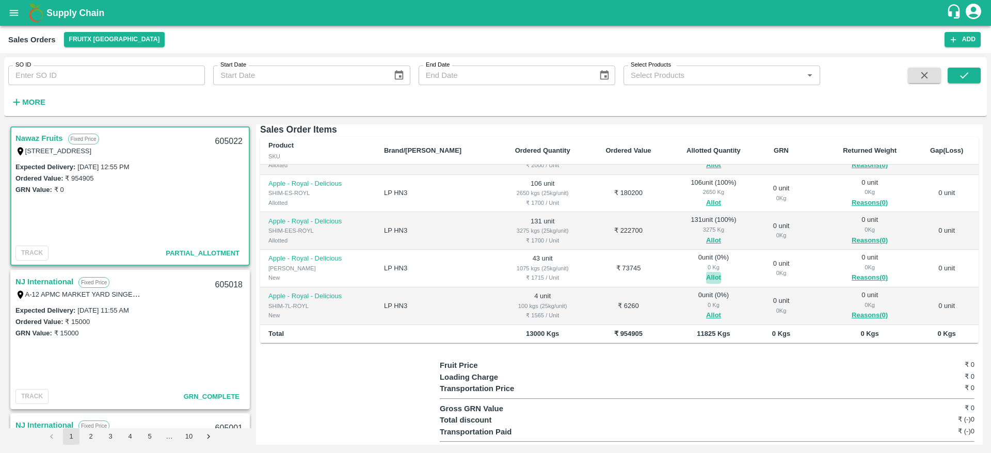
click at [706, 284] on button "Allot" at bounding box center [713, 278] width 15 height 12
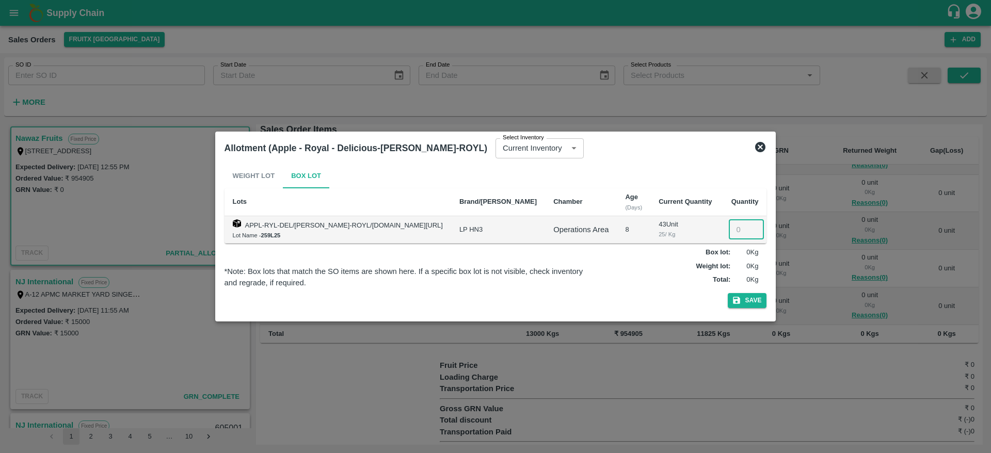
click at [729, 228] on input "number" at bounding box center [746, 230] width 35 height 20
type input "43"
click at [728, 293] on button "Save" at bounding box center [747, 300] width 39 height 15
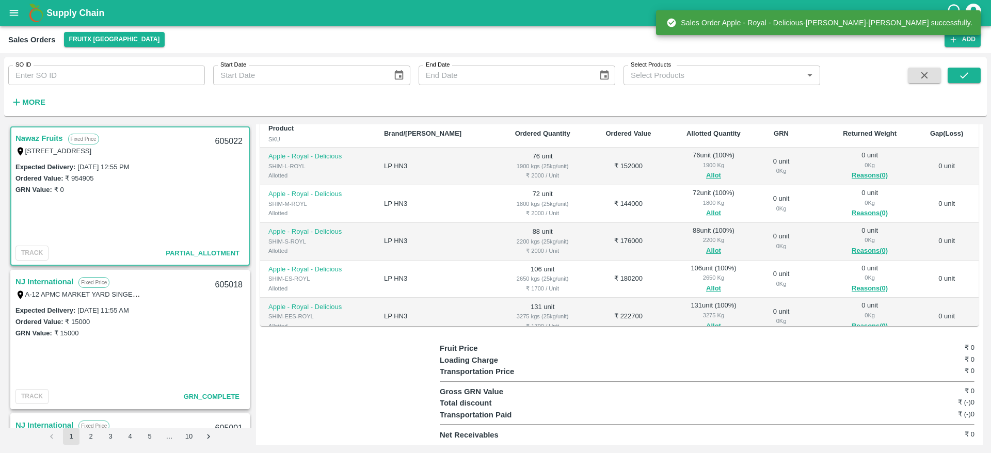
scroll to position [103, 0]
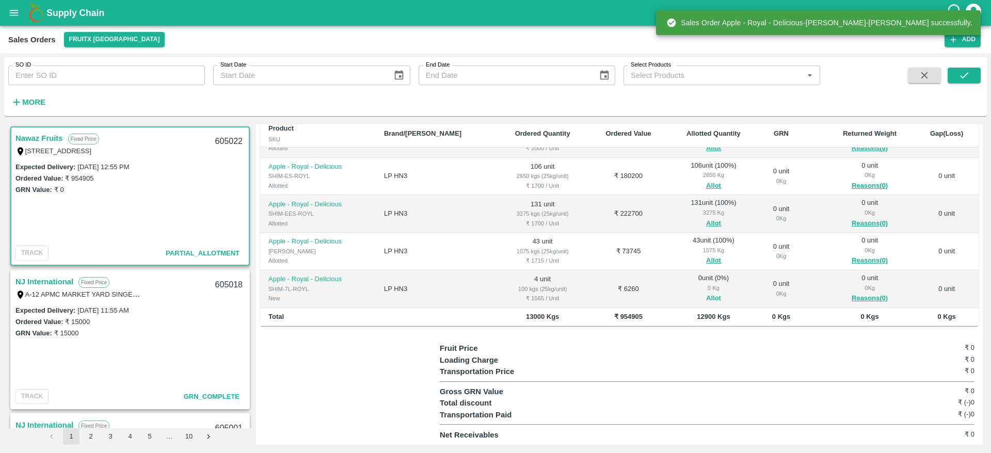
click at [706, 300] on button "Allot" at bounding box center [713, 299] width 15 height 12
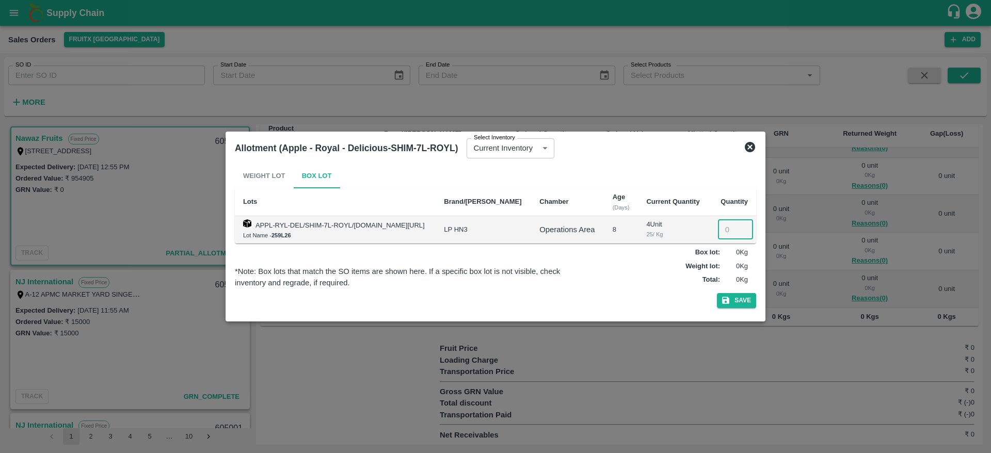
click at [724, 231] on input "number" at bounding box center [735, 230] width 35 height 20
type input "4"
click at [717, 293] on button "Save" at bounding box center [736, 300] width 39 height 15
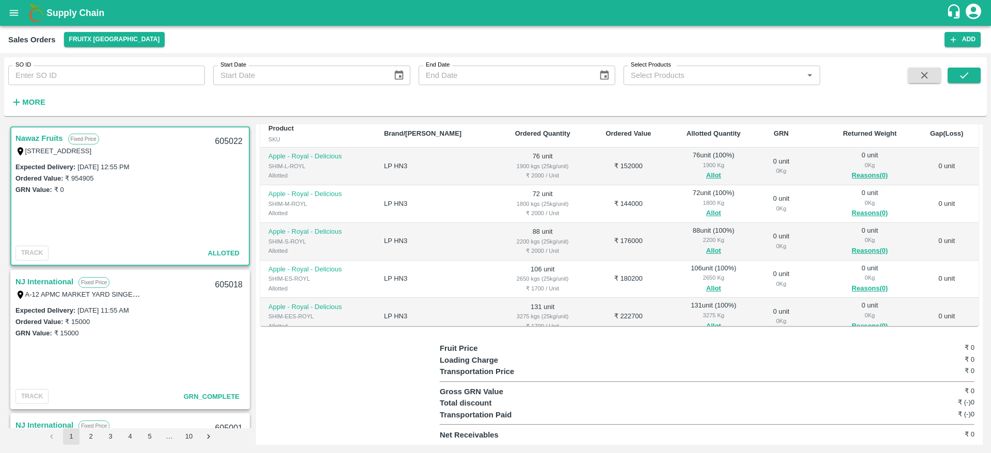
scroll to position [0, 0]
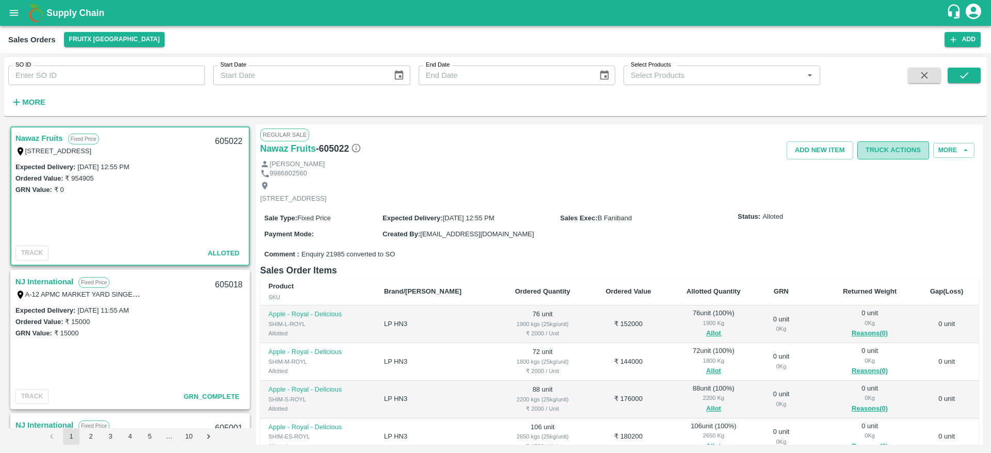
click at [891, 152] on button "Truck Actions" at bounding box center [893, 150] width 72 height 18
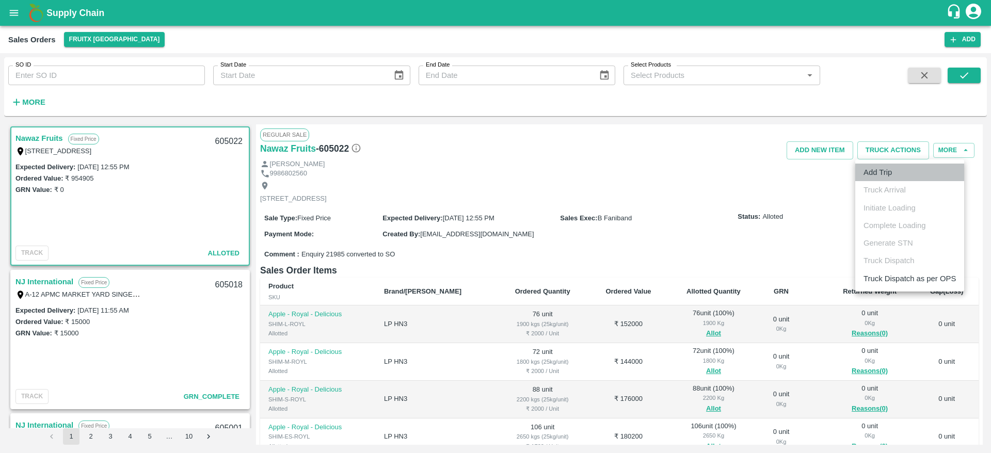
click at [904, 175] on li "Add Trip" at bounding box center [909, 173] width 109 height 18
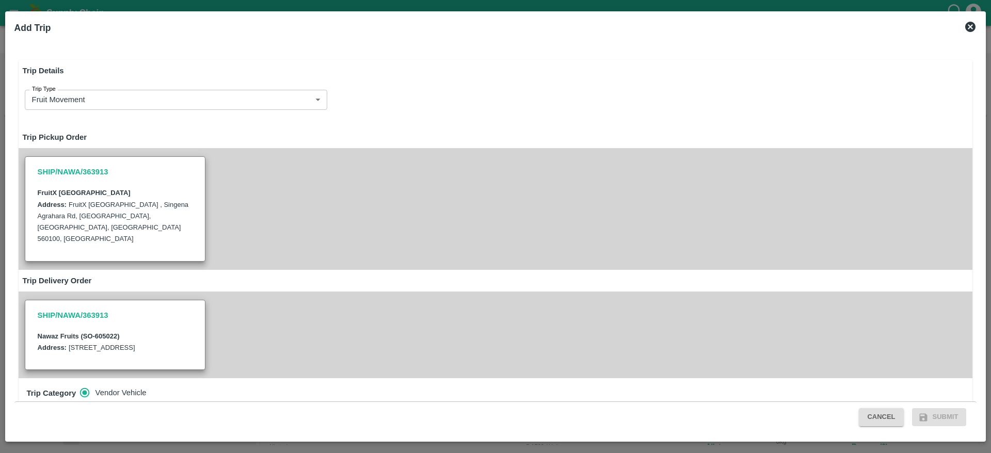
radio input "true"
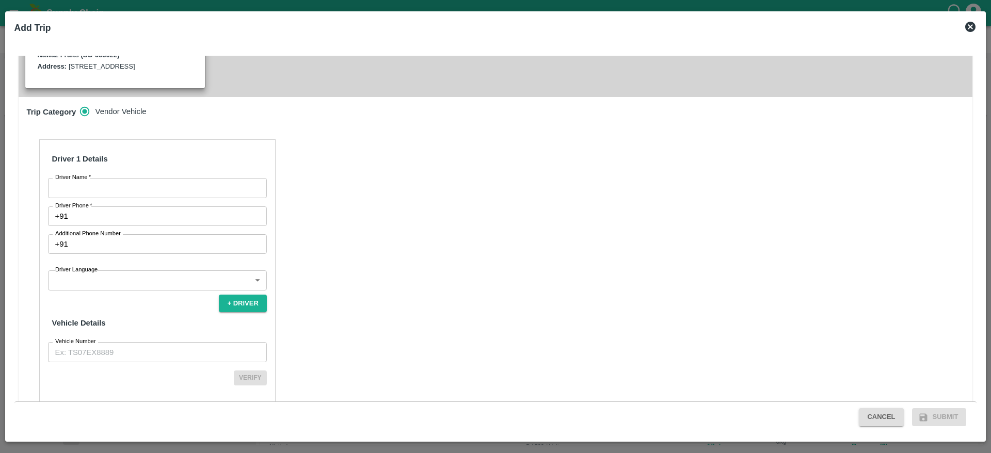
scroll to position [282, 0]
click at [217, 185] on input "Driver Name   *" at bounding box center [157, 188] width 219 height 20
type input "Nawaz Fruits"
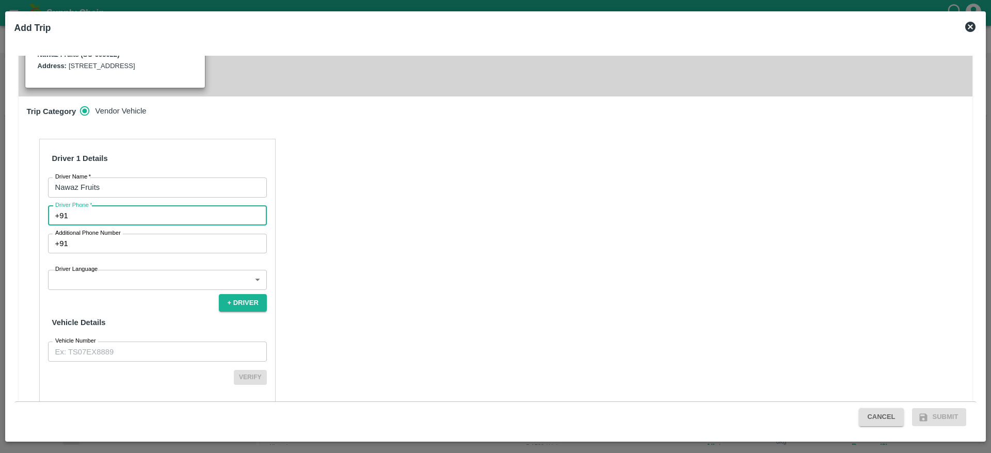
click at [181, 218] on input "Driver Phone   *" at bounding box center [169, 216] width 195 height 20
type input "8971481252"
click at [173, 286] on body "Supply Chain Sales Orders FruitX Bangalore Add SO ID SO ID Start Date Start Dat…" at bounding box center [495, 226] width 991 height 453
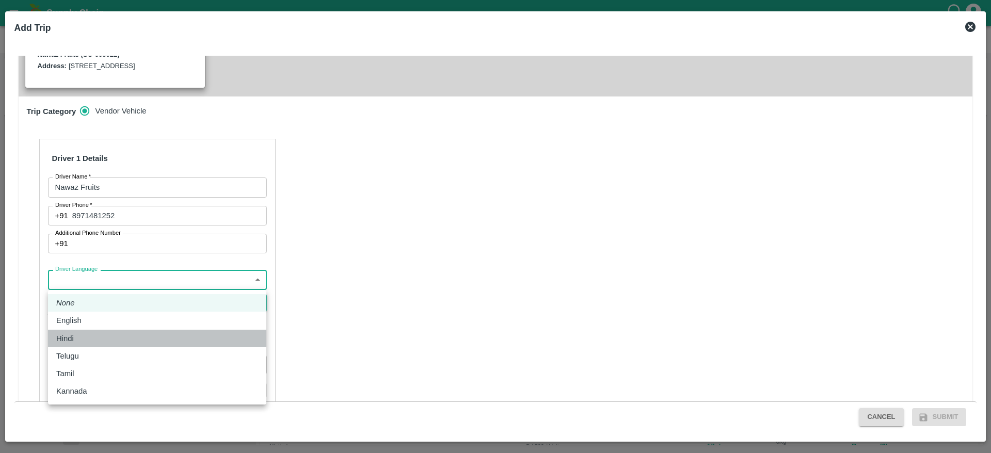
click at [89, 334] on div "Hindi" at bounding box center [157, 338] width 202 height 11
type input "hi"
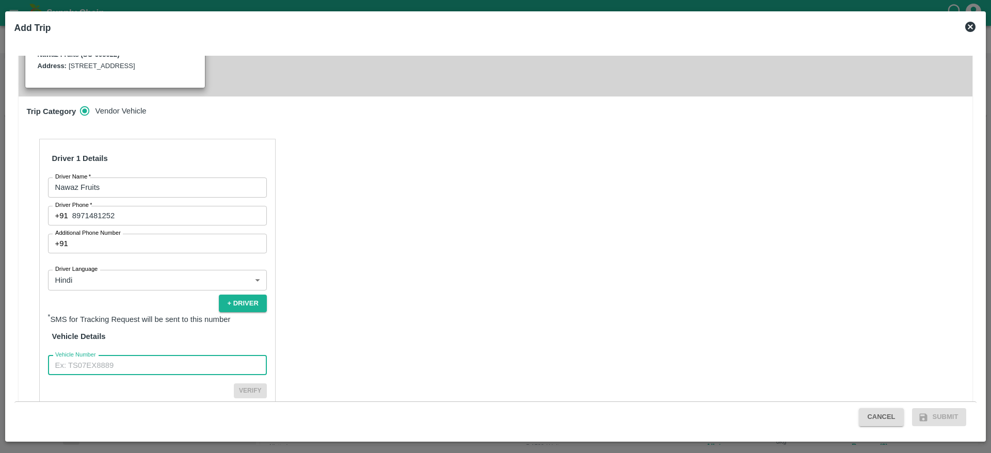
click at [163, 356] on input "Vehicle Number" at bounding box center [157, 366] width 219 height 20
type input "KA04B2137"
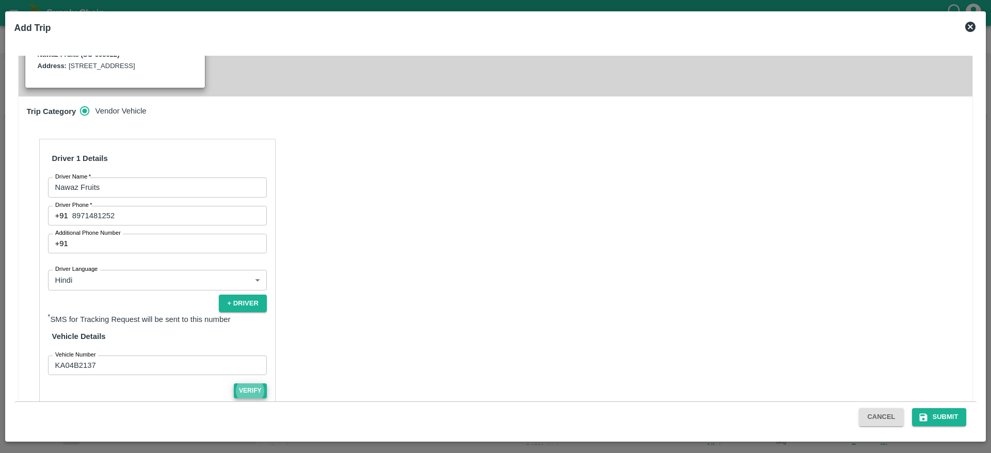
click at [234, 383] on button "Verify" at bounding box center [250, 390] width 33 height 15
click at [935, 421] on button "Submit" at bounding box center [939, 417] width 55 height 18
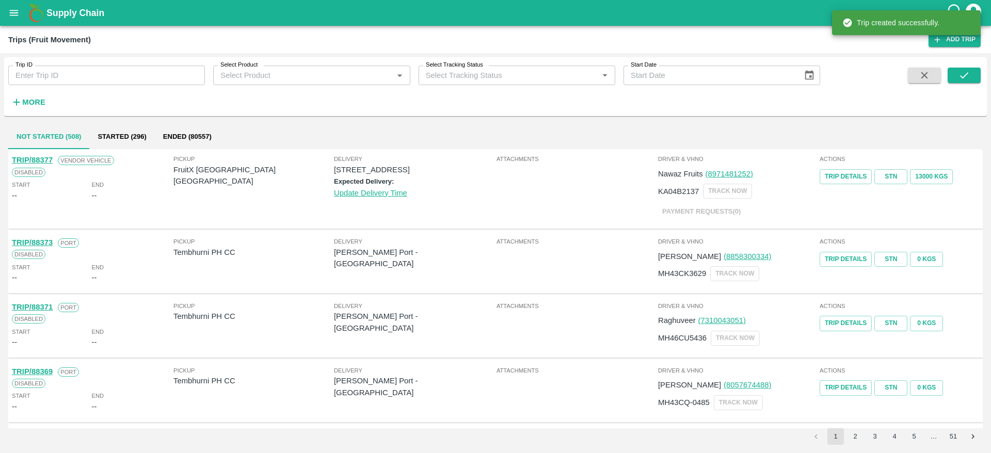
click at [12, 5] on button "open drawer" at bounding box center [14, 13] width 24 height 24
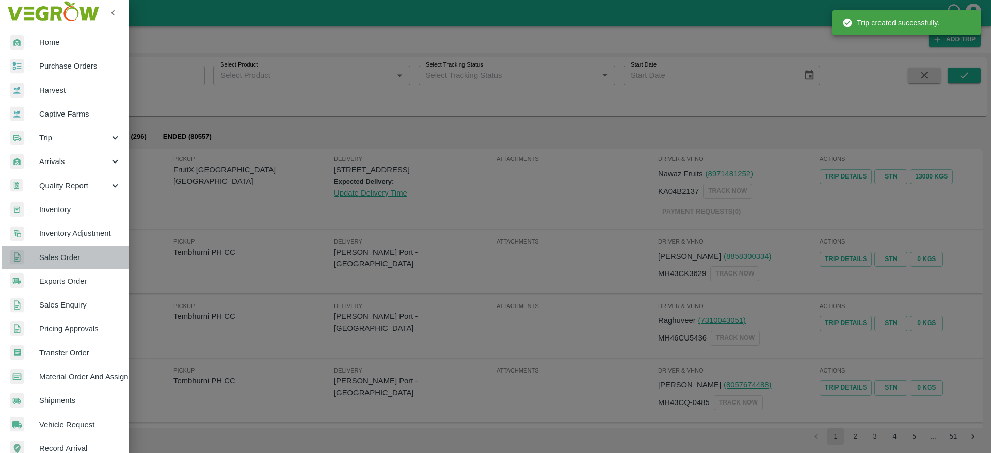
click at [73, 263] on span "Sales Order" at bounding box center [80, 257] width 82 height 11
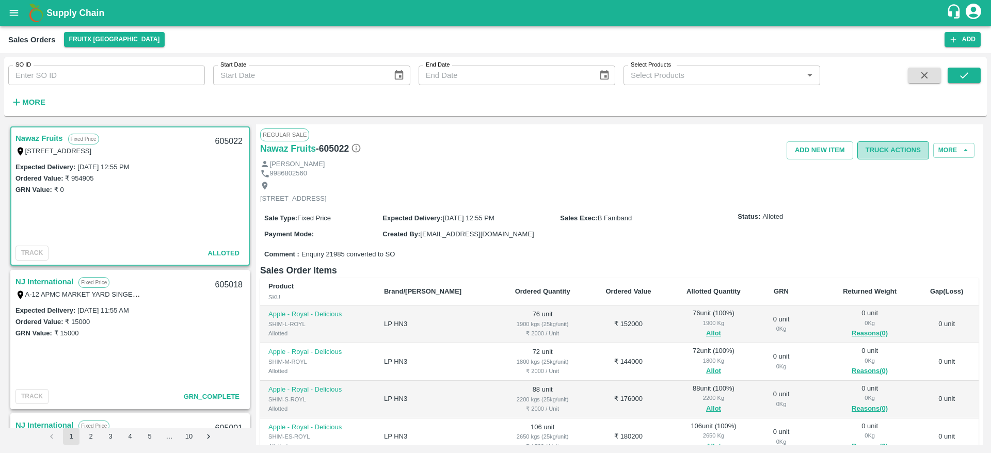
click at [891, 152] on button "Truck Actions" at bounding box center [893, 150] width 72 height 18
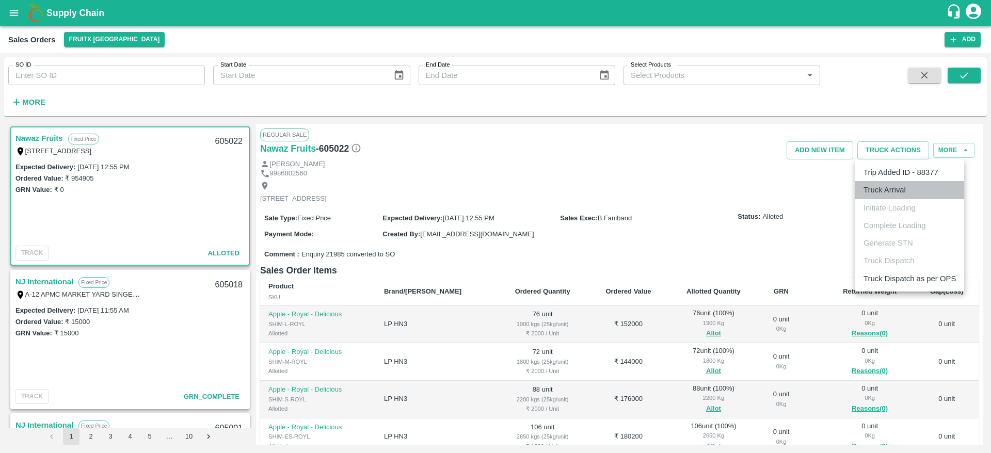
click at [893, 181] on li "Truck Arrival" at bounding box center [909, 190] width 109 height 18
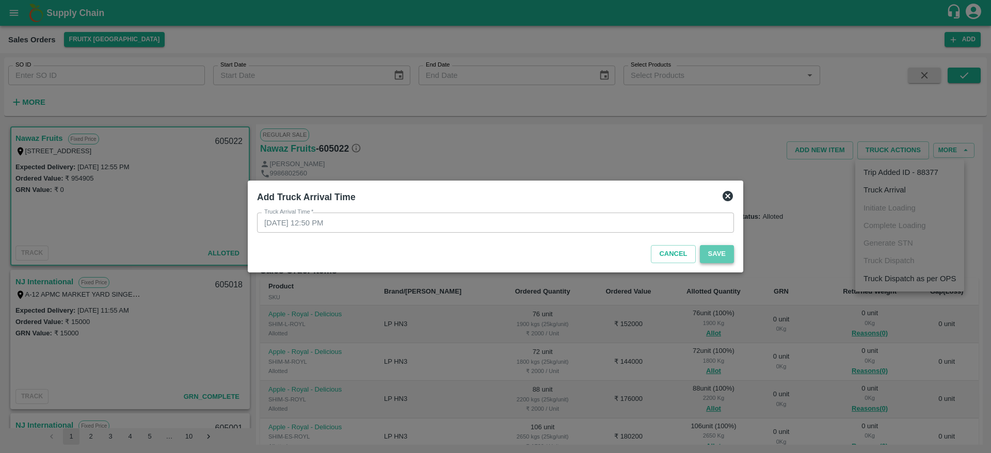
click at [719, 247] on button "Save" at bounding box center [717, 254] width 34 height 18
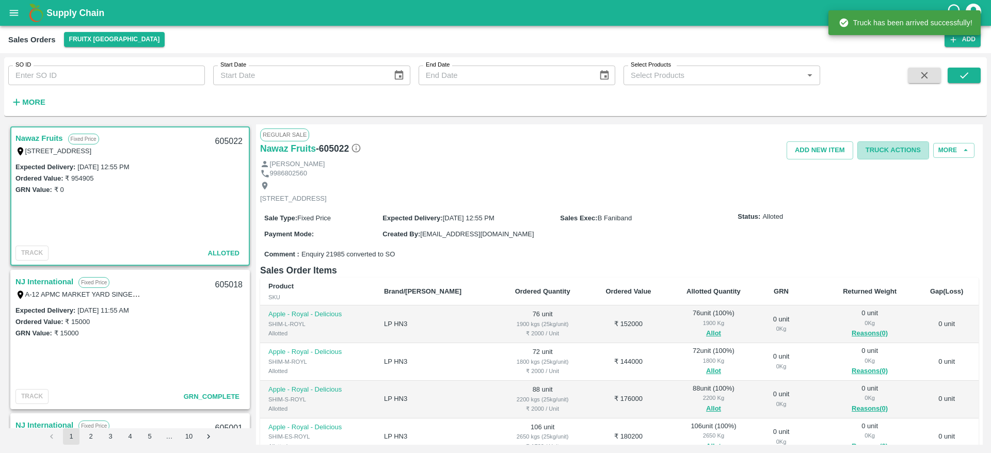
click at [897, 146] on button "Truck Actions" at bounding box center [893, 150] width 72 height 18
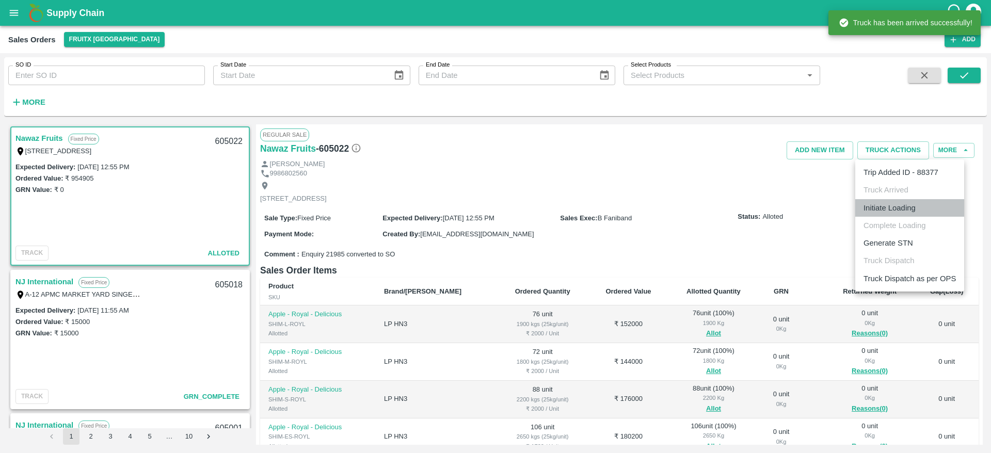
click at [901, 214] on li "Initiate Loading" at bounding box center [909, 208] width 109 height 18
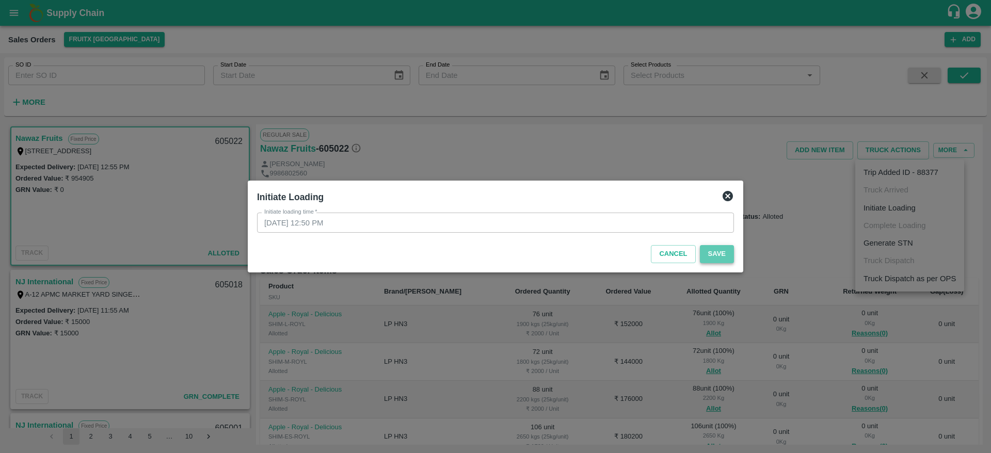
click at [713, 255] on button "Save" at bounding box center [717, 254] width 34 height 18
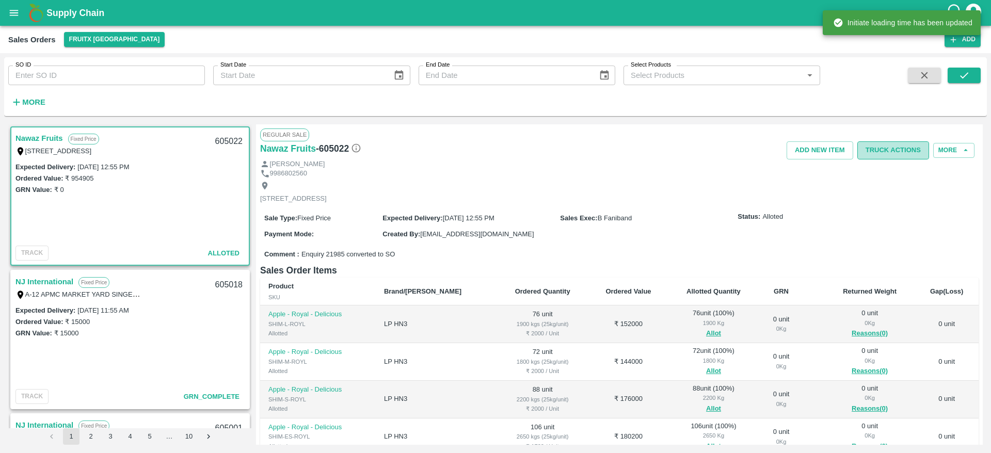
click at [895, 156] on button "Truck Actions" at bounding box center [893, 150] width 72 height 18
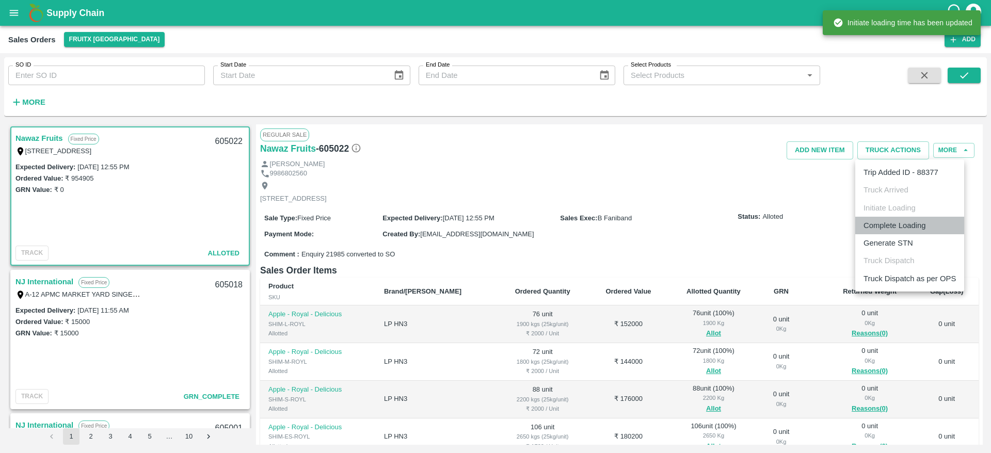
click at [898, 226] on li "Complete Loading" at bounding box center [909, 226] width 109 height 18
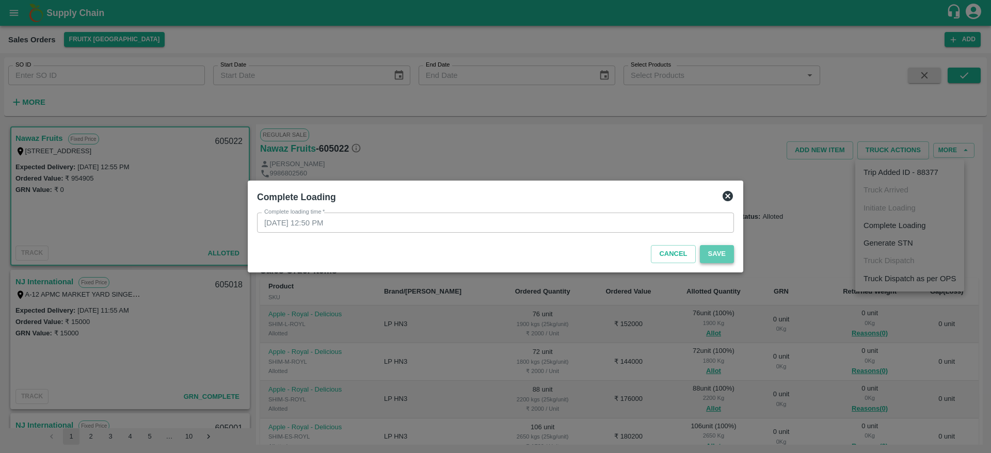
click at [720, 247] on button "Save" at bounding box center [717, 254] width 34 height 18
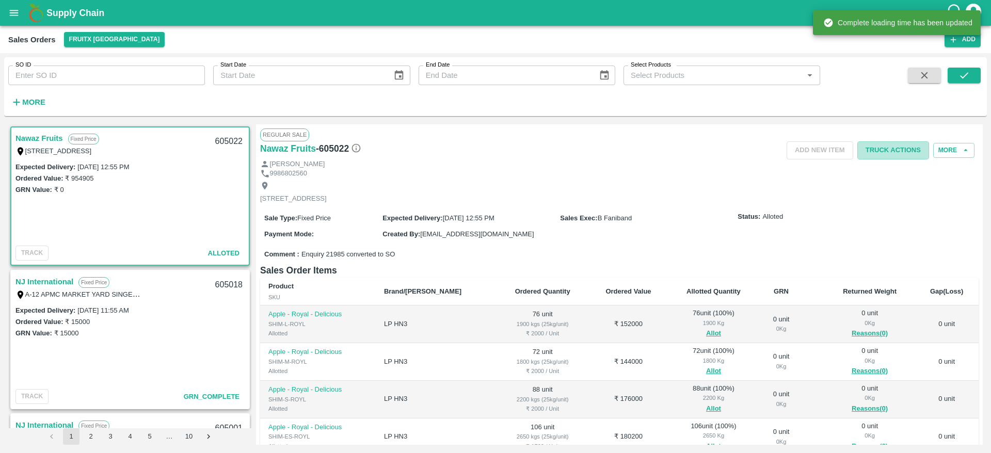
click at [905, 155] on button "Truck Actions" at bounding box center [893, 150] width 72 height 18
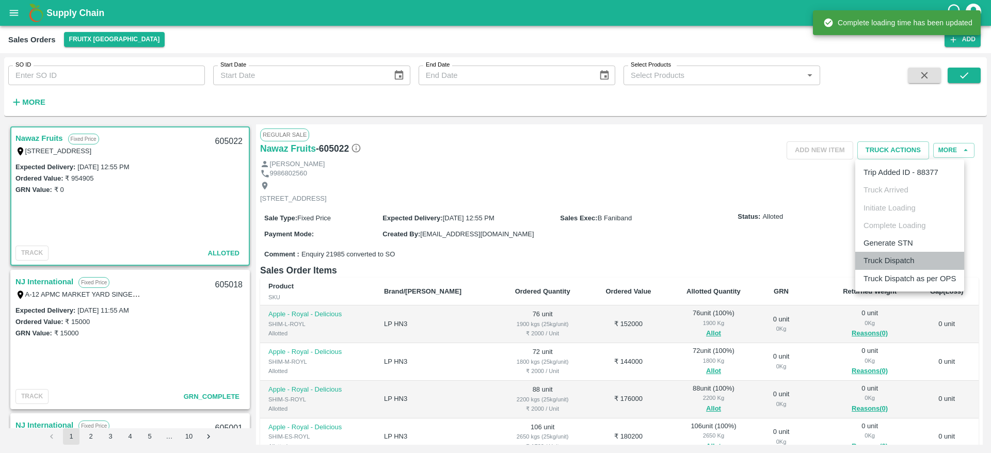
click at [909, 259] on li "Truck Dispatch" at bounding box center [909, 261] width 109 height 18
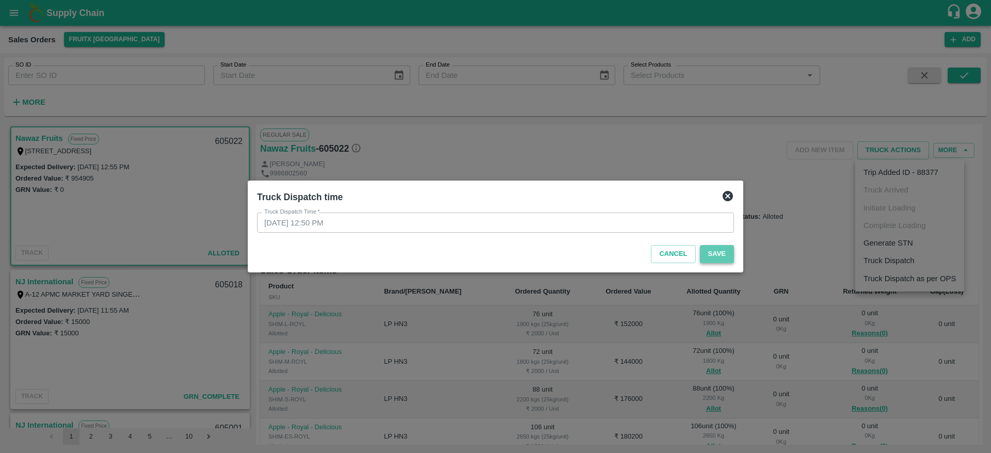
click at [711, 260] on button "Save" at bounding box center [717, 254] width 34 height 18
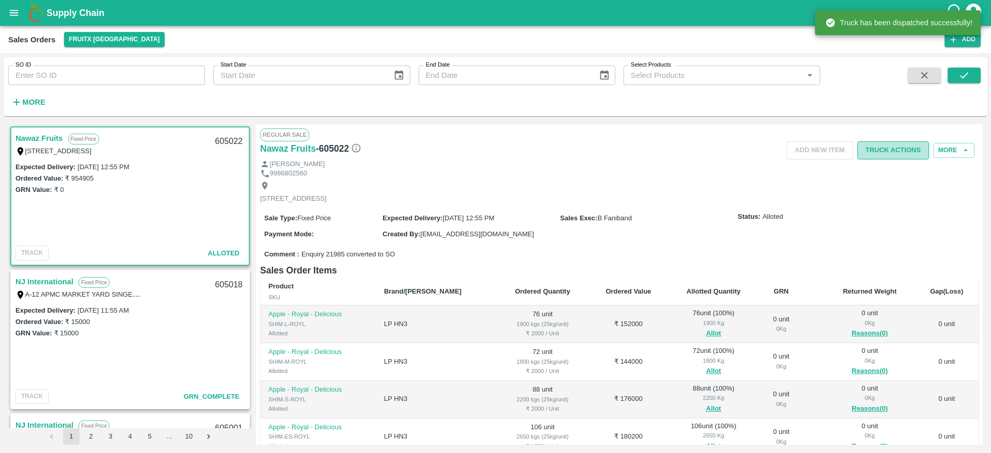
click at [885, 153] on button "Truck Actions" at bounding box center [893, 150] width 72 height 18
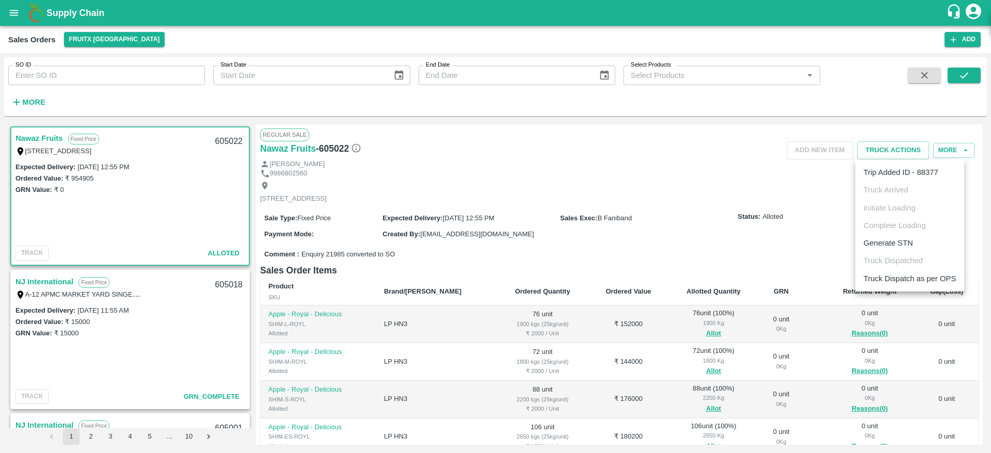
click at [893, 255] on ul "Trip Added ID - 88377 Truck Arrived Initiate Loading Complete Loading Generate …" at bounding box center [909, 225] width 109 height 132
click at [910, 278] on li "Truck Dispatch as per OPS" at bounding box center [909, 279] width 109 height 18
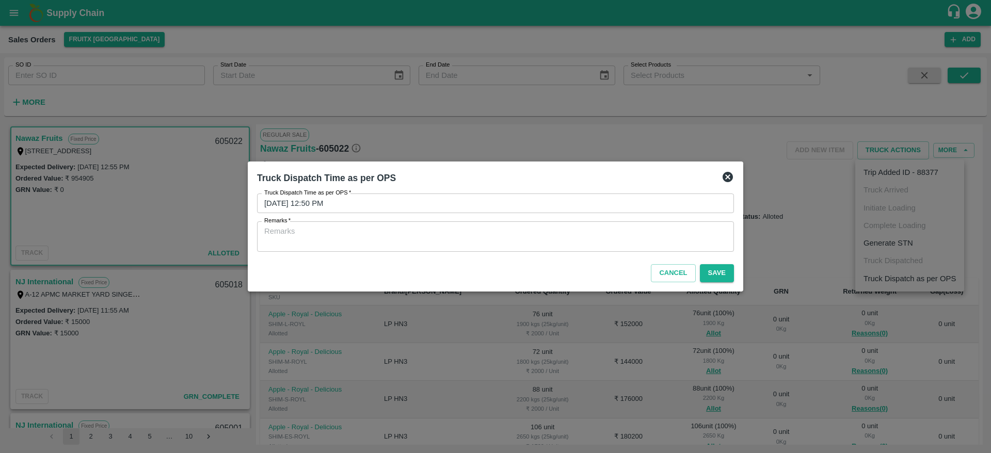
click at [569, 223] on div "x Remarks" at bounding box center [495, 236] width 477 height 30
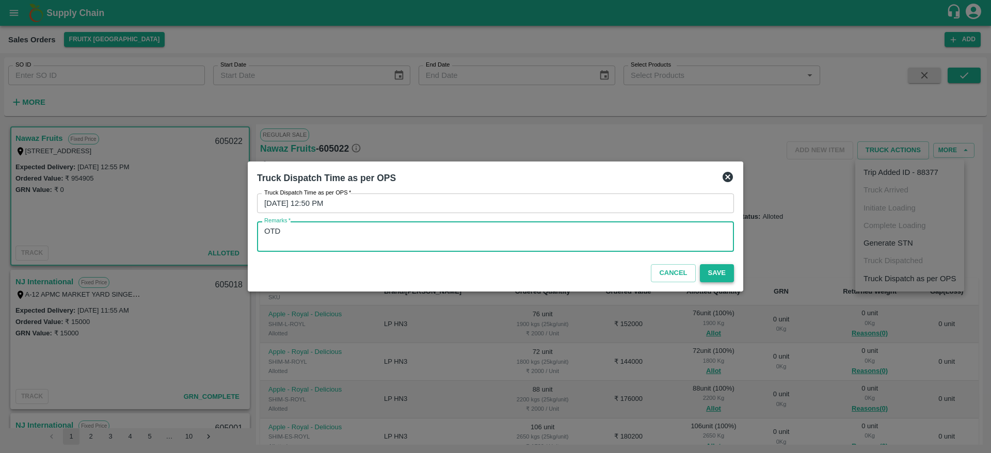
type textarea "OTD"
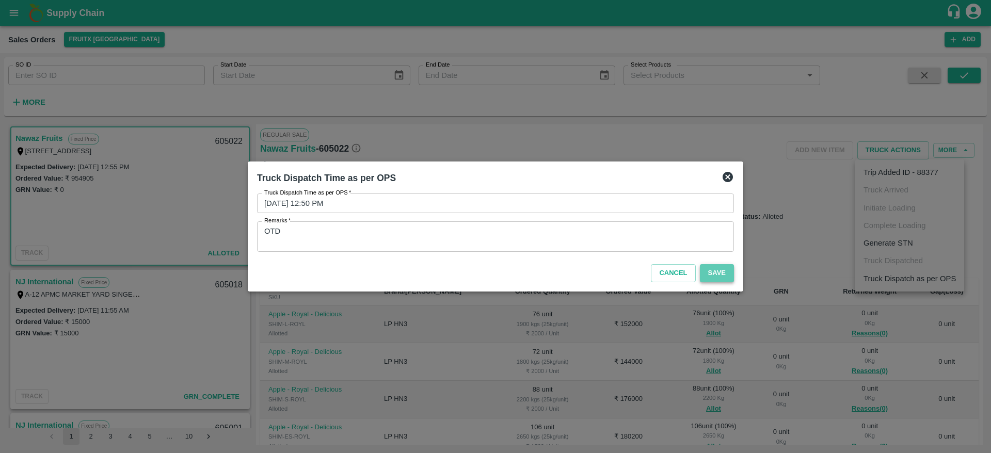
click at [706, 271] on button "Save" at bounding box center [717, 273] width 34 height 18
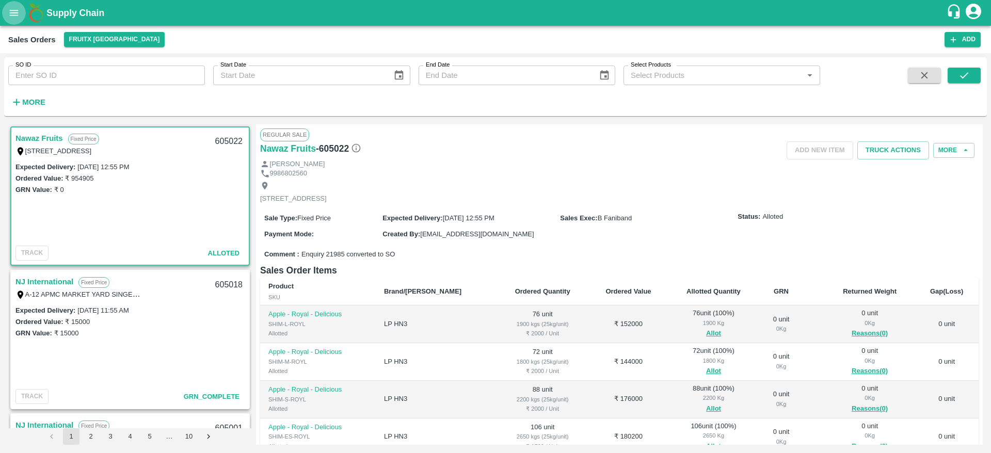
scroll to position [201, 0]
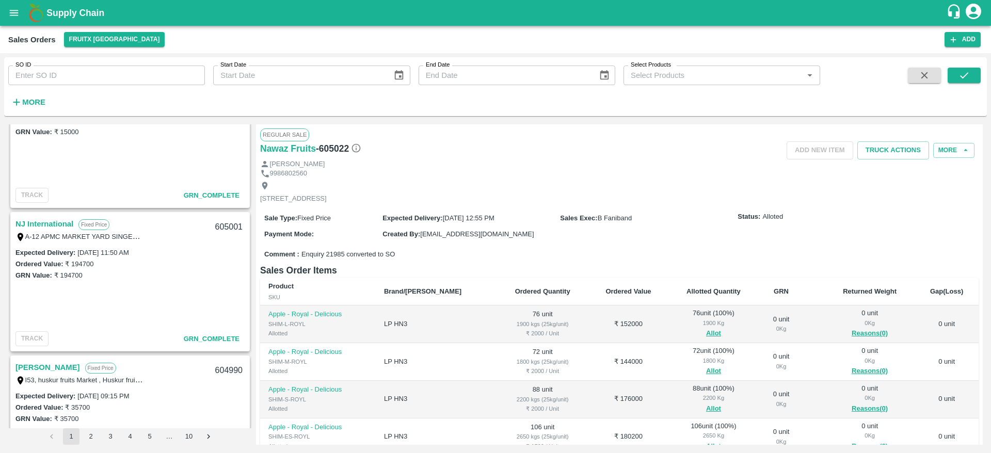
click at [54, 225] on link "NJ International" at bounding box center [44, 223] width 58 height 13
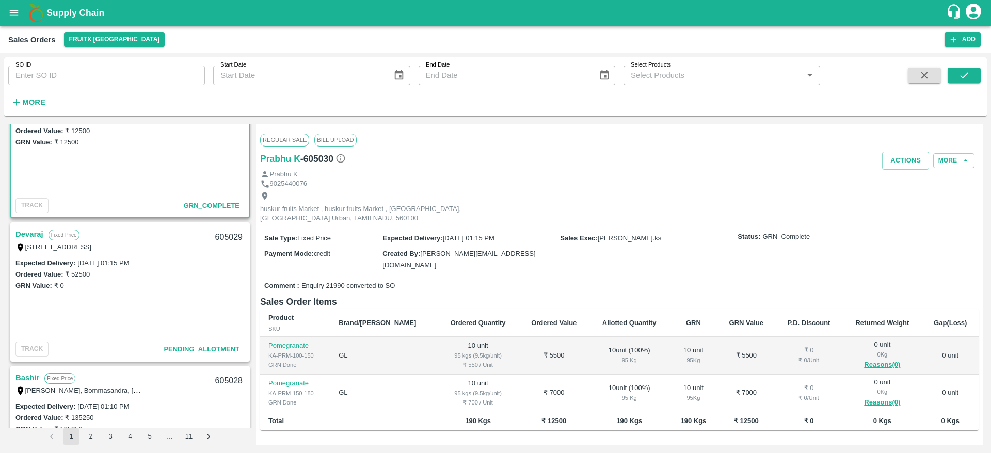
scroll to position [46, 0]
click at [25, 231] on link "Devaraj" at bounding box center [29, 235] width 28 height 13
